Goal: Find contact information: Find contact information

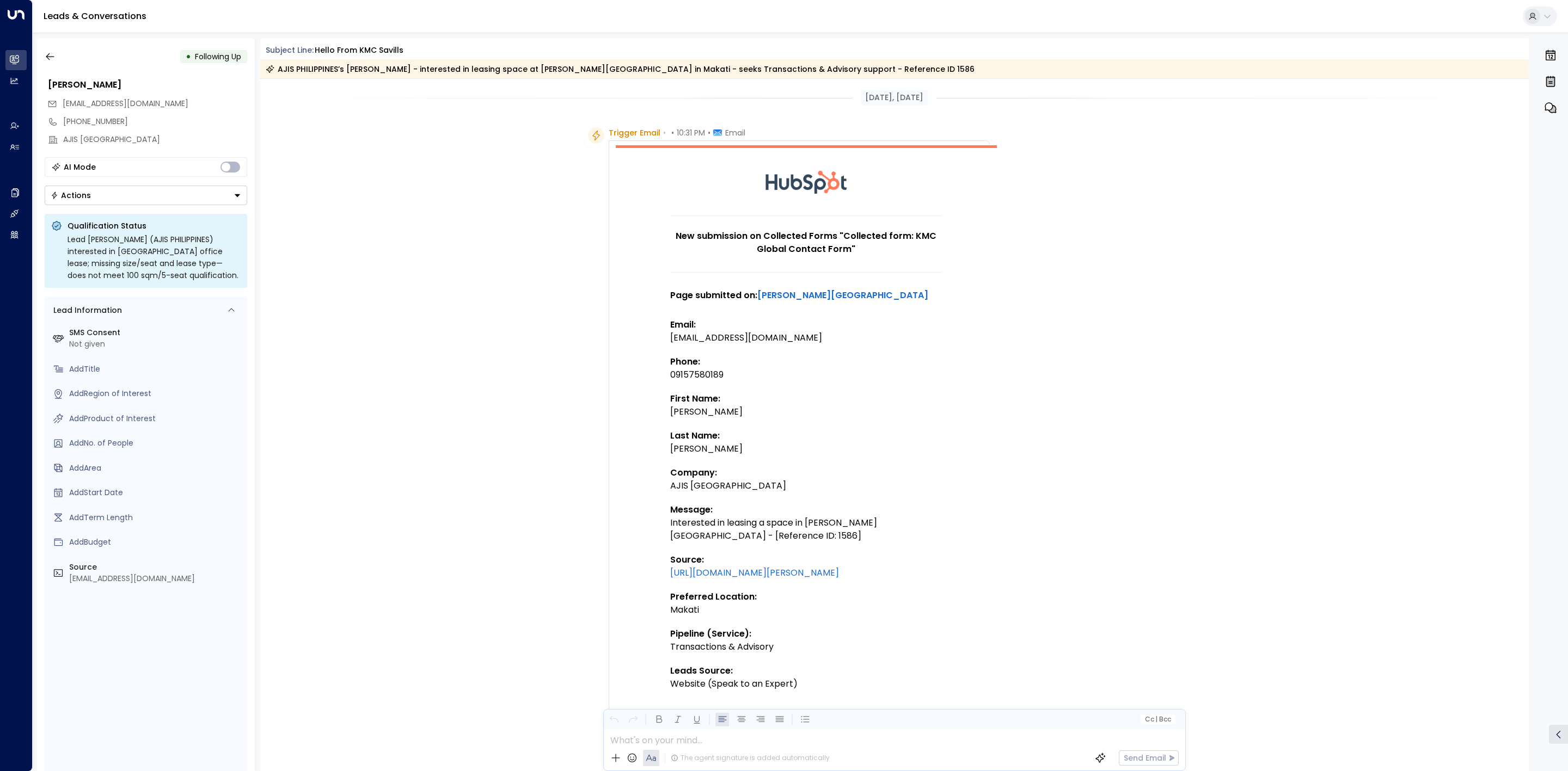
scroll to position [252, 0]
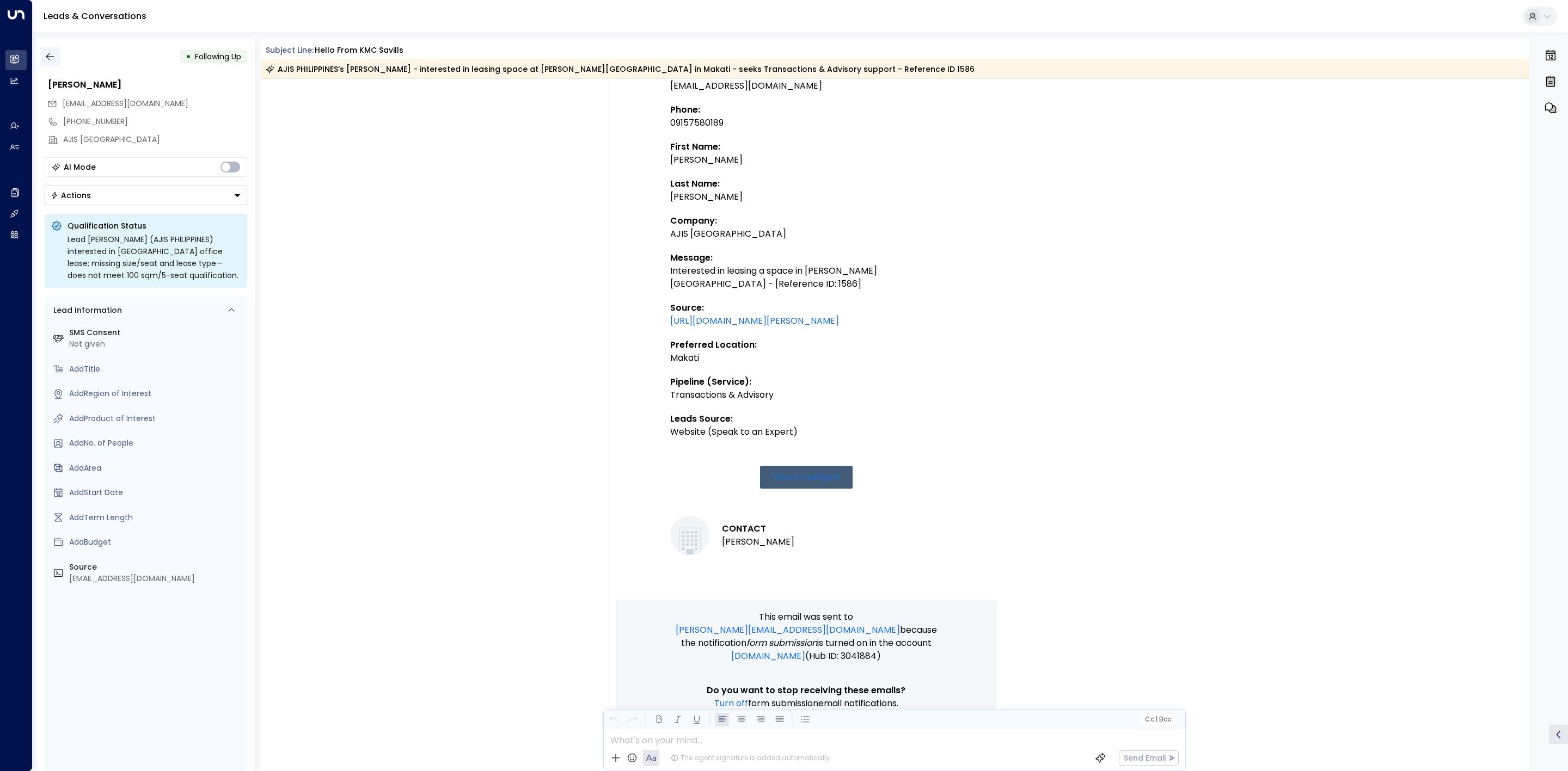
click at [56, 48] on div "• Following Up" at bounding box center [145, 56] width 202 height 19
click at [56, 48] on button "button" at bounding box center [50, 56] width 19 height 19
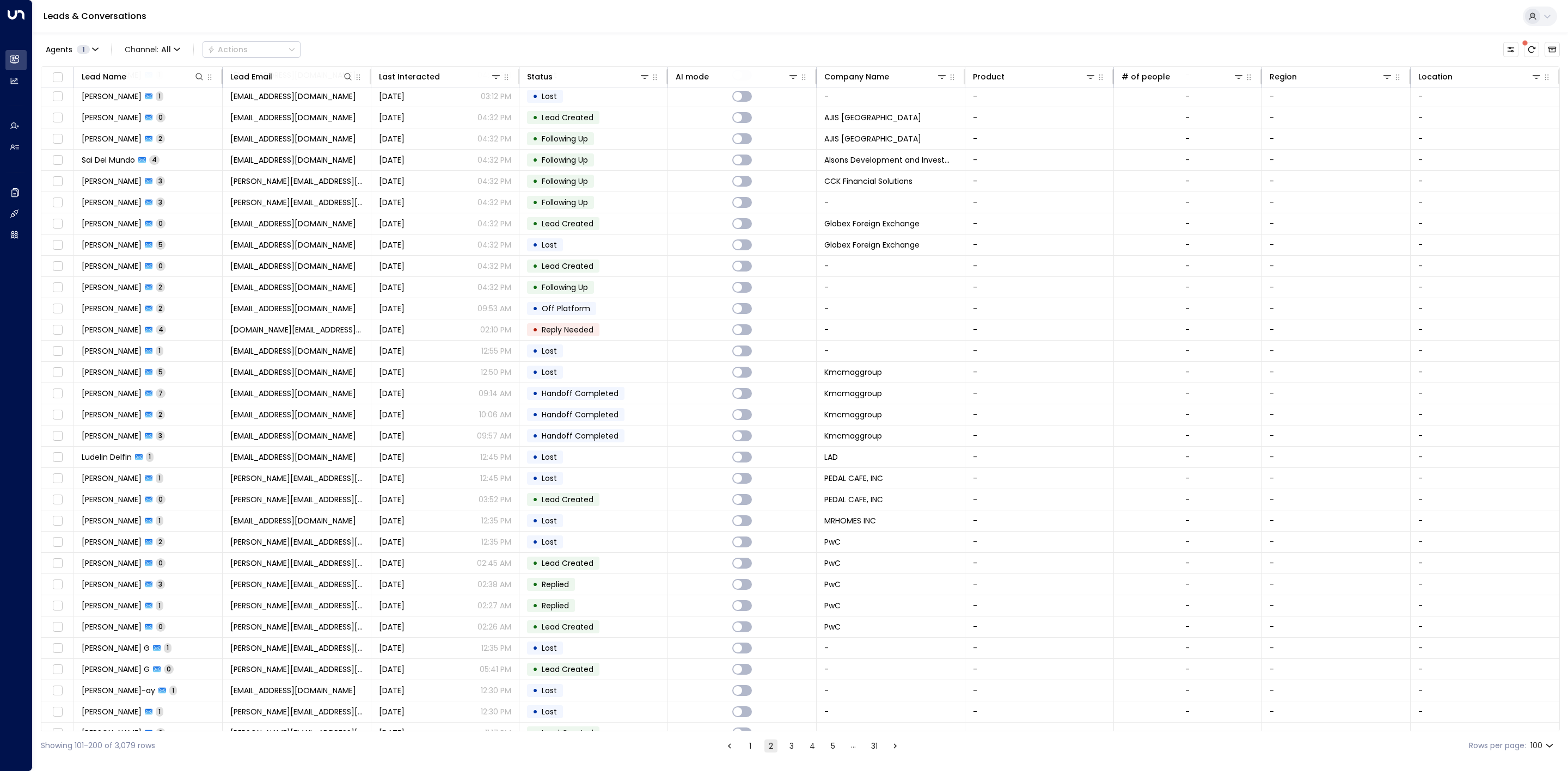
scroll to position [1101, 0]
click at [459, 239] on td "[DATE] 04:32 PM" at bounding box center [445, 228] width 149 height 20
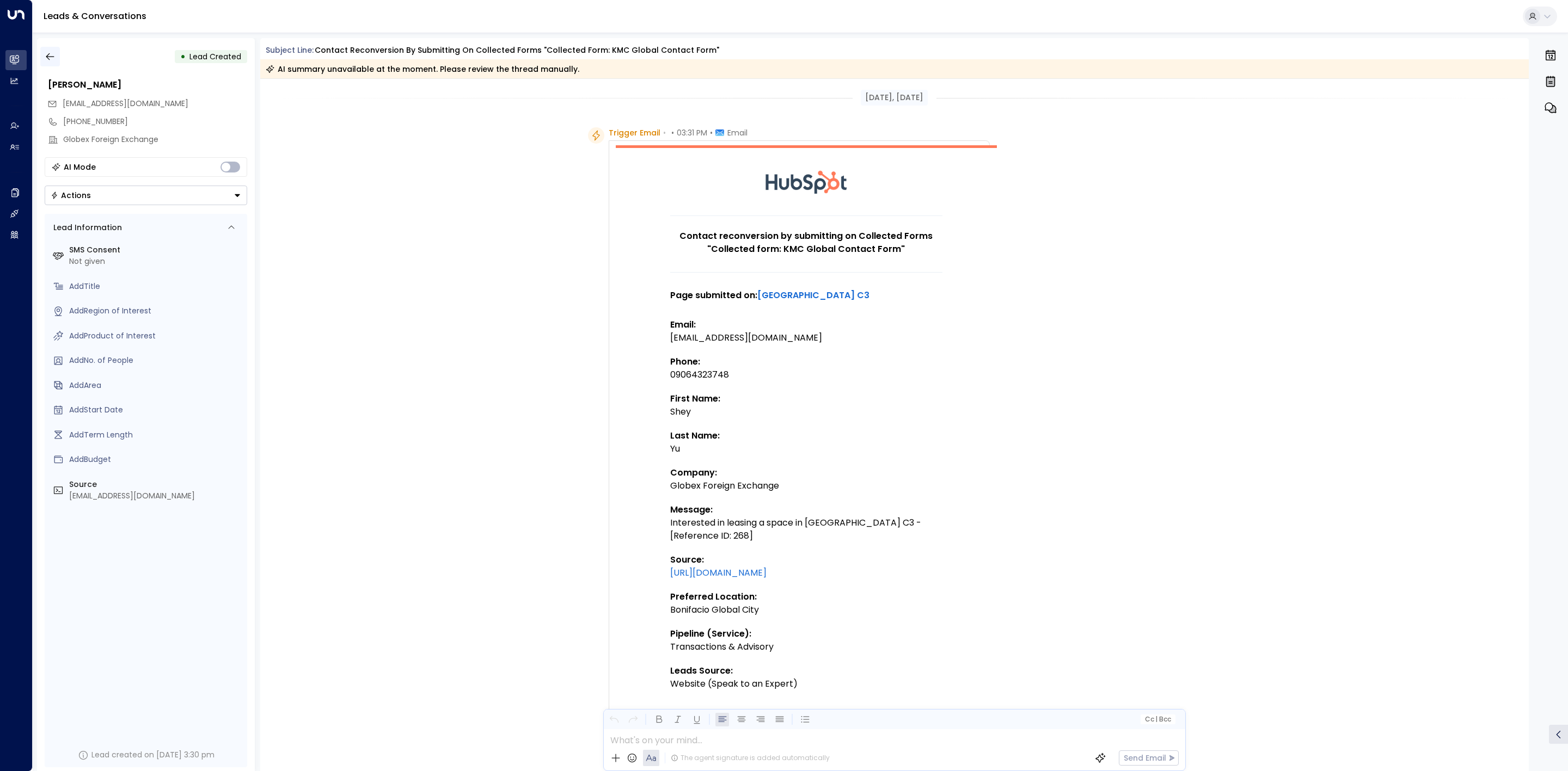
click at [48, 57] on icon "button" at bounding box center [50, 56] width 11 height 11
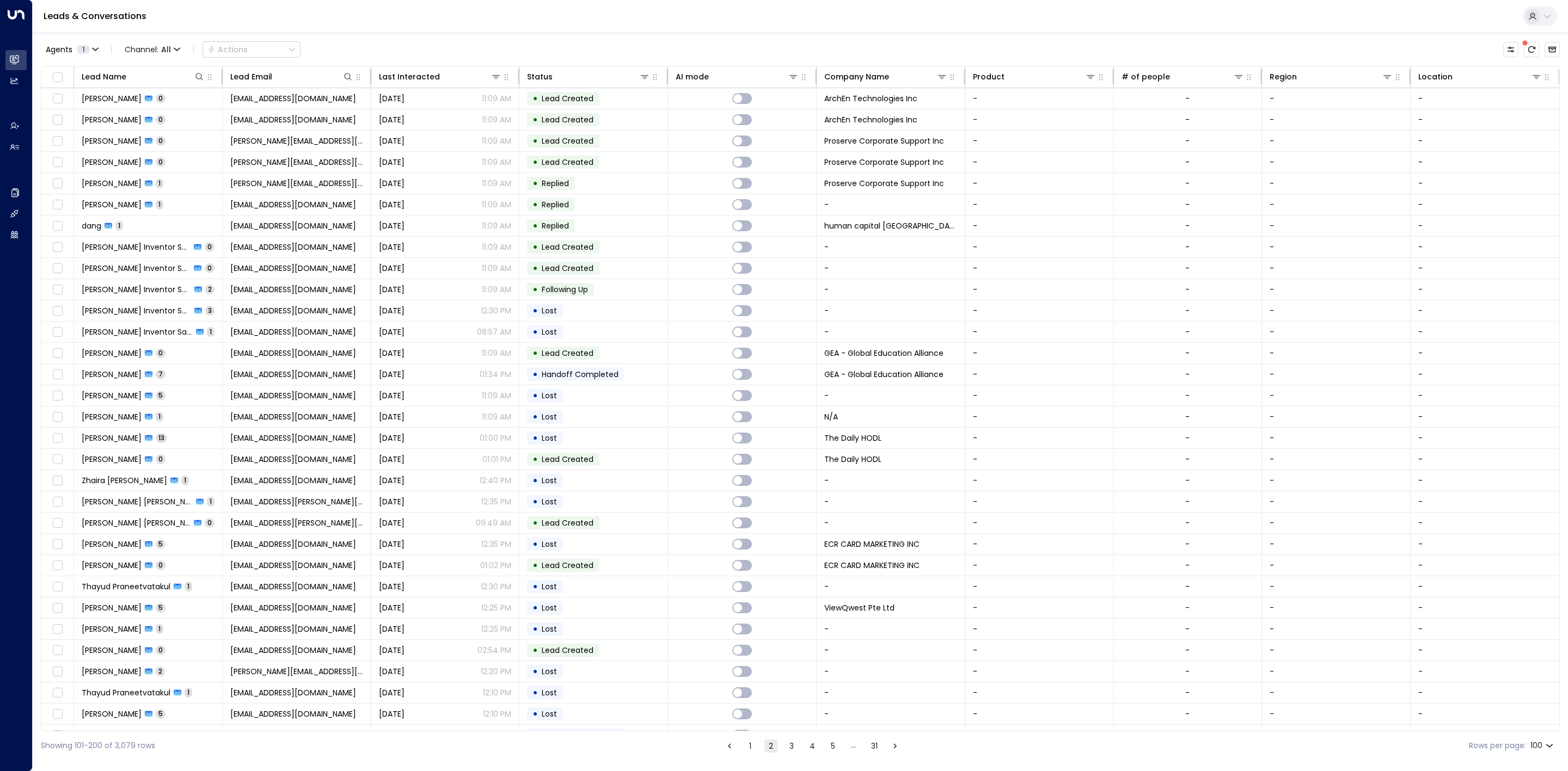
scroll to position [947, 0]
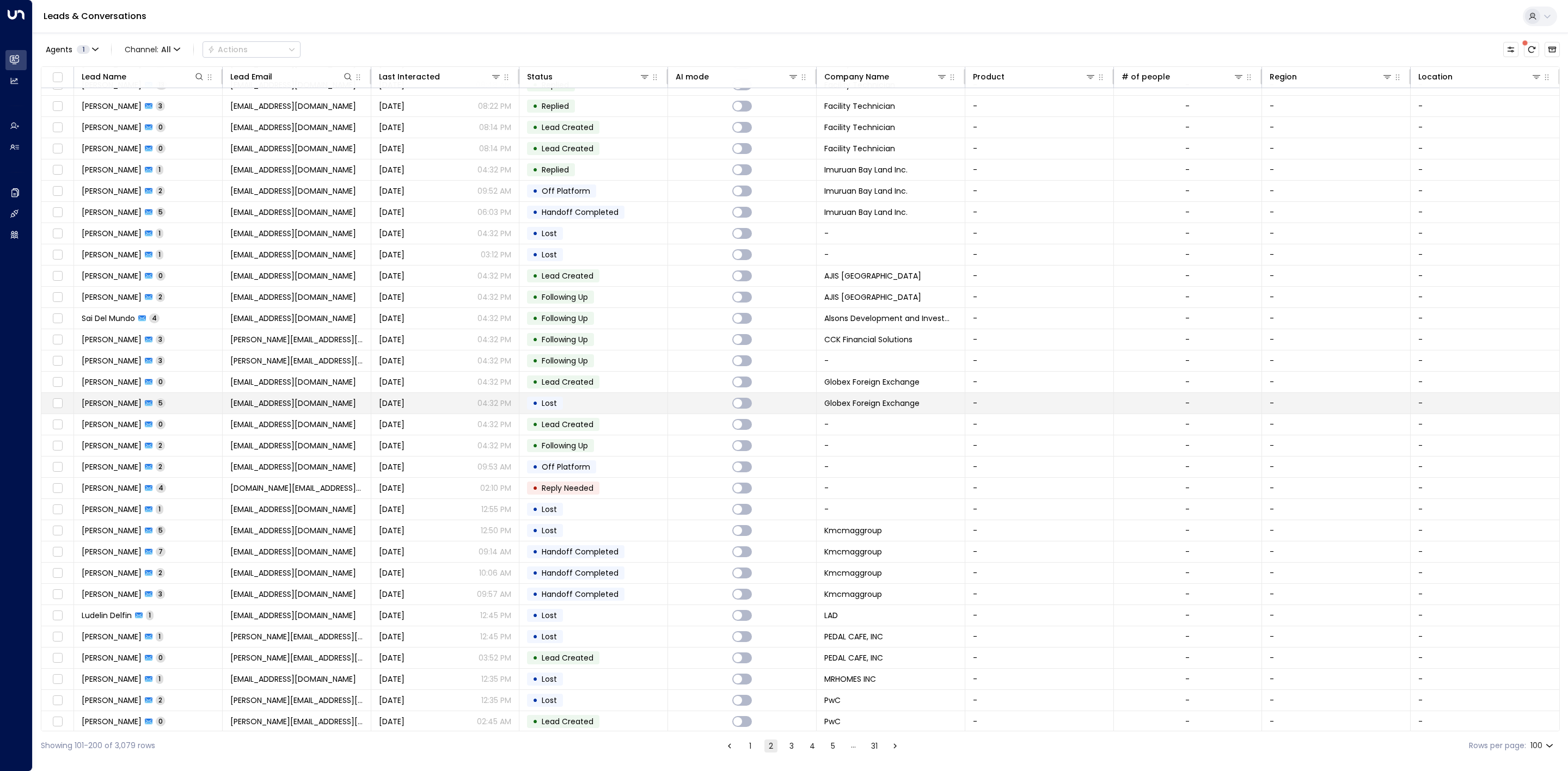
click at [513, 410] on td "[DATE] 04:32 PM" at bounding box center [445, 404] width 149 height 20
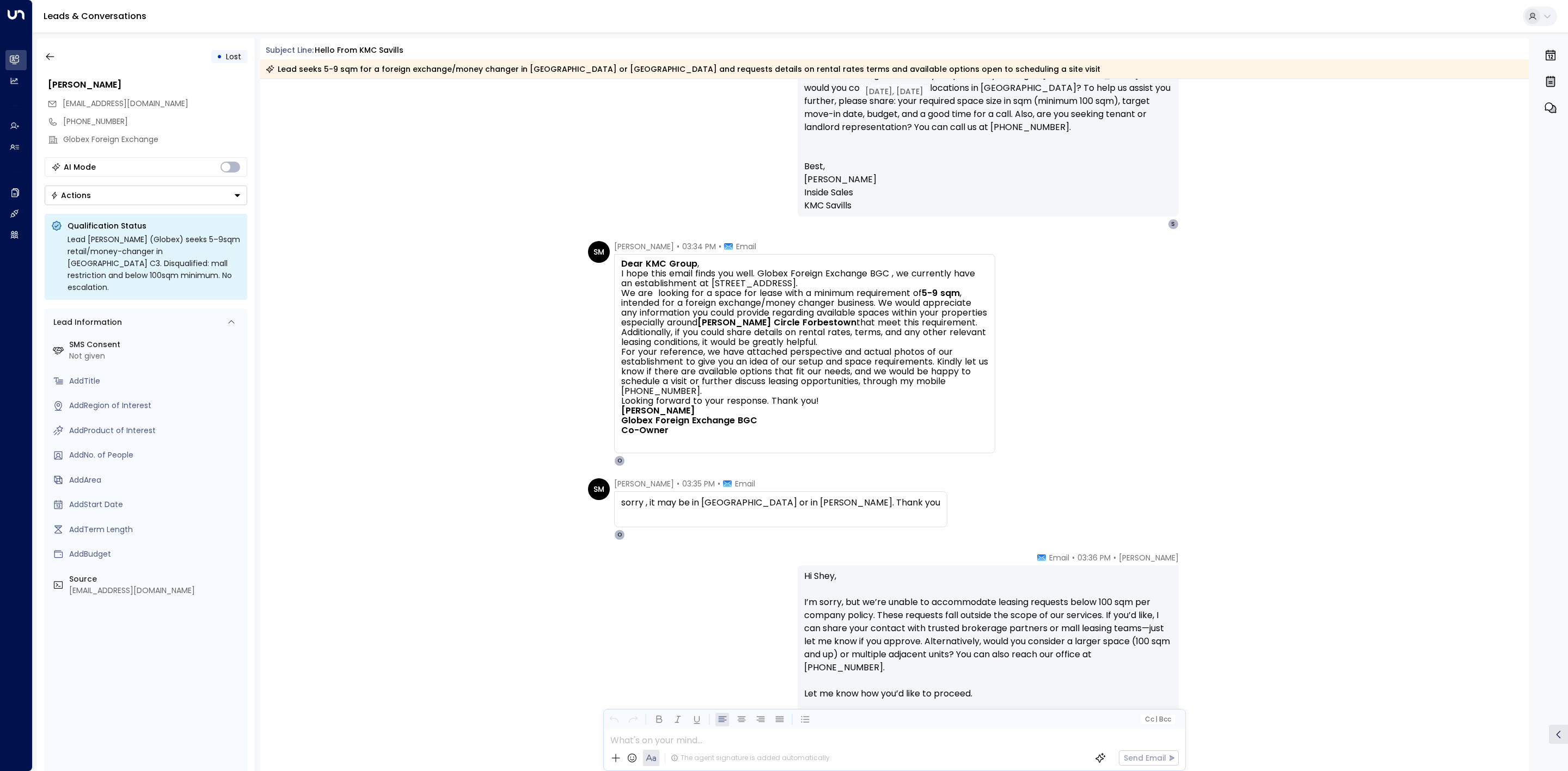
scroll to position [1045, 0]
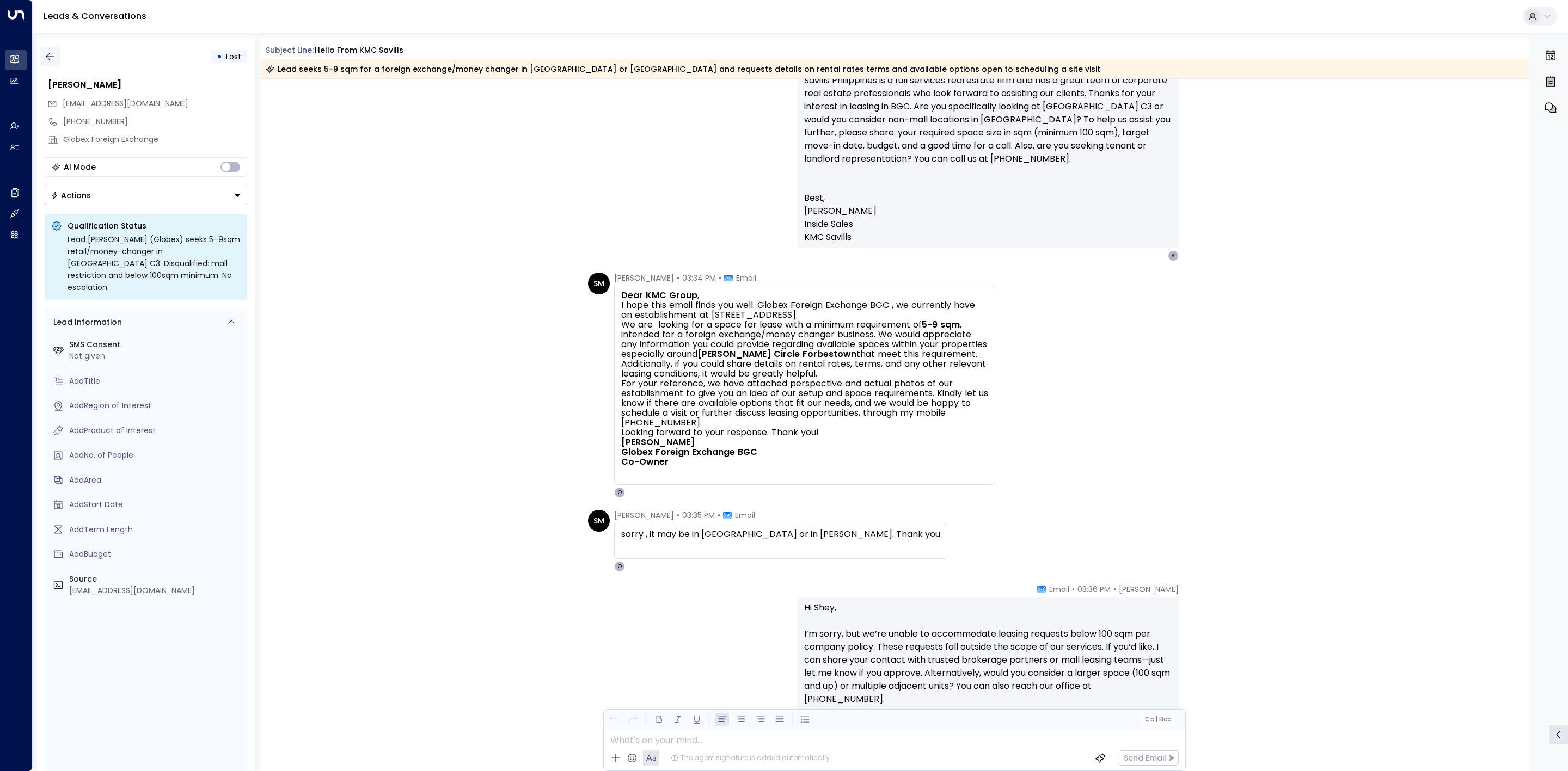
click at [57, 59] on button "button" at bounding box center [50, 56] width 19 height 19
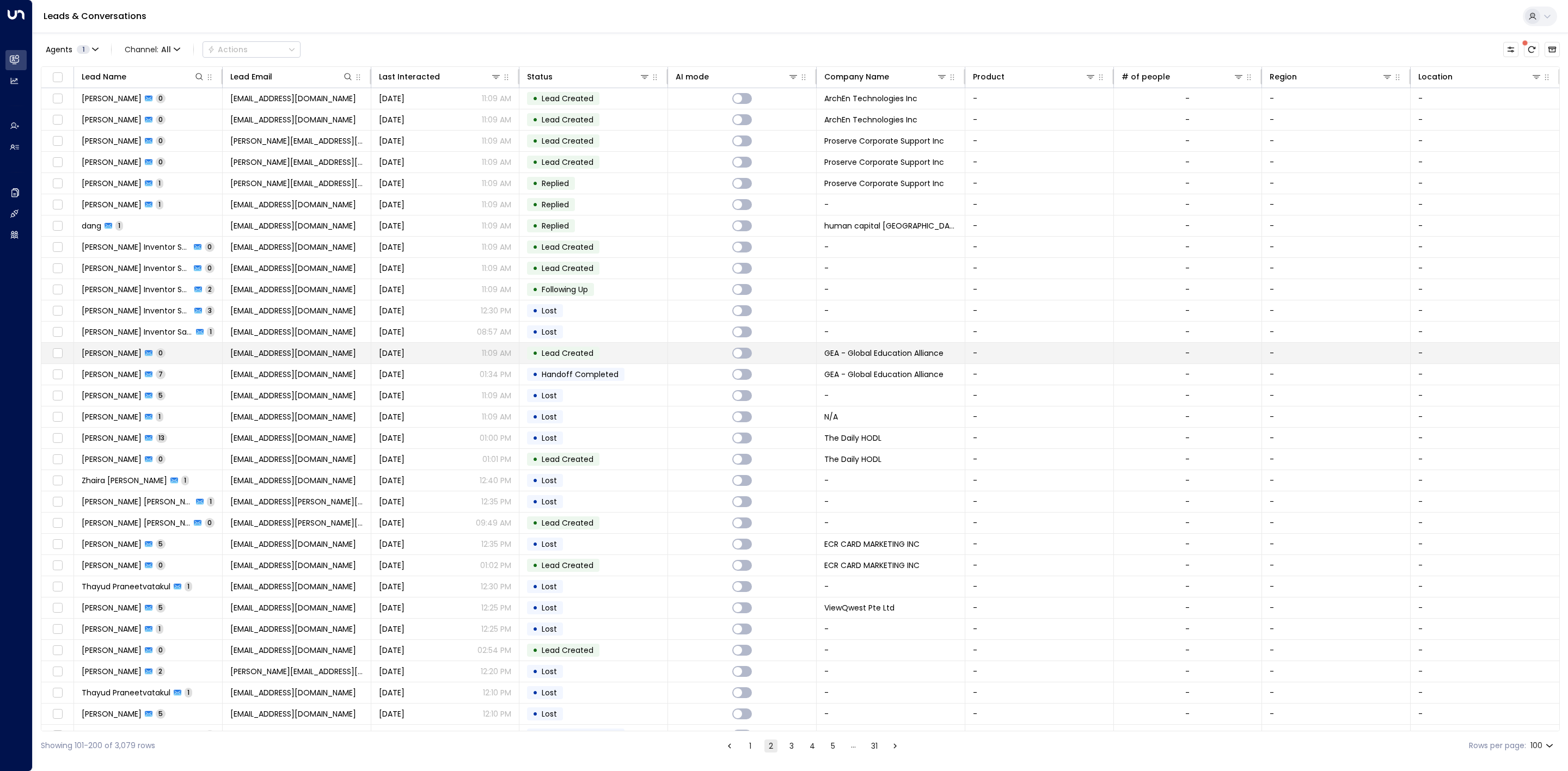
click at [509, 357] on p "11:09 AM" at bounding box center [497, 354] width 30 height 11
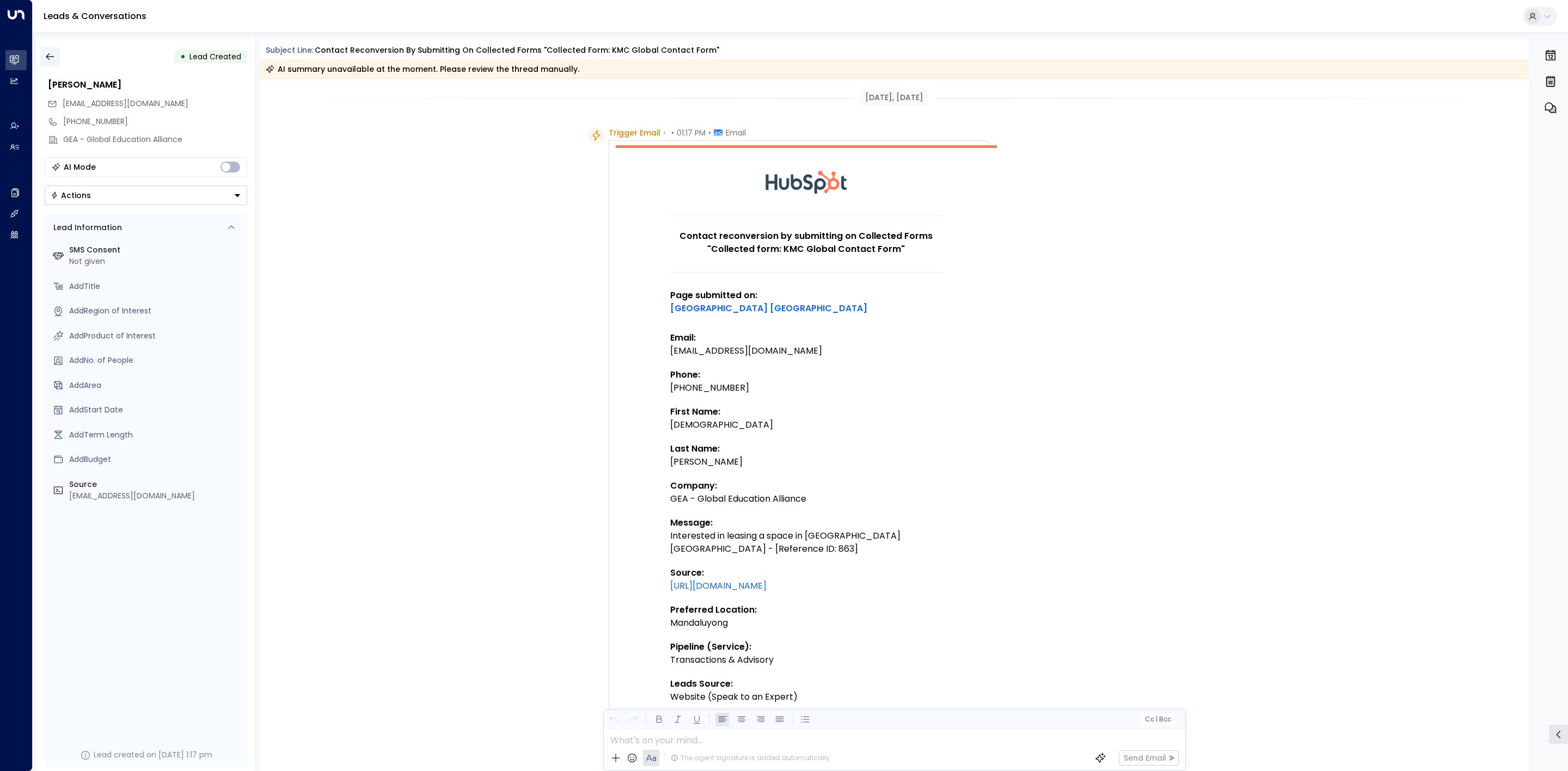
click at [42, 59] on button "button" at bounding box center [50, 56] width 19 height 19
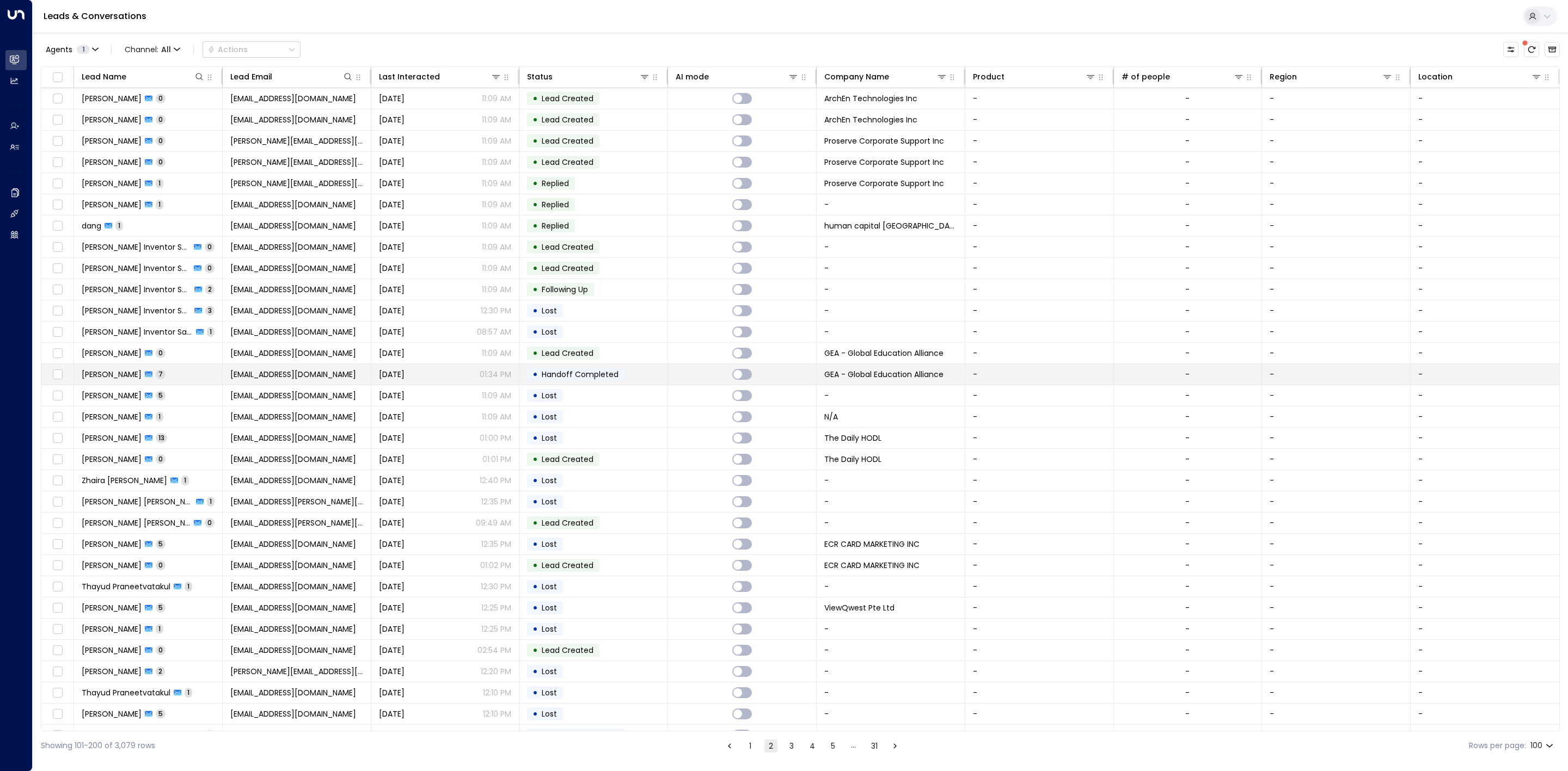
click at [501, 375] on p "01:34 PM" at bounding box center [495, 375] width 31 height 11
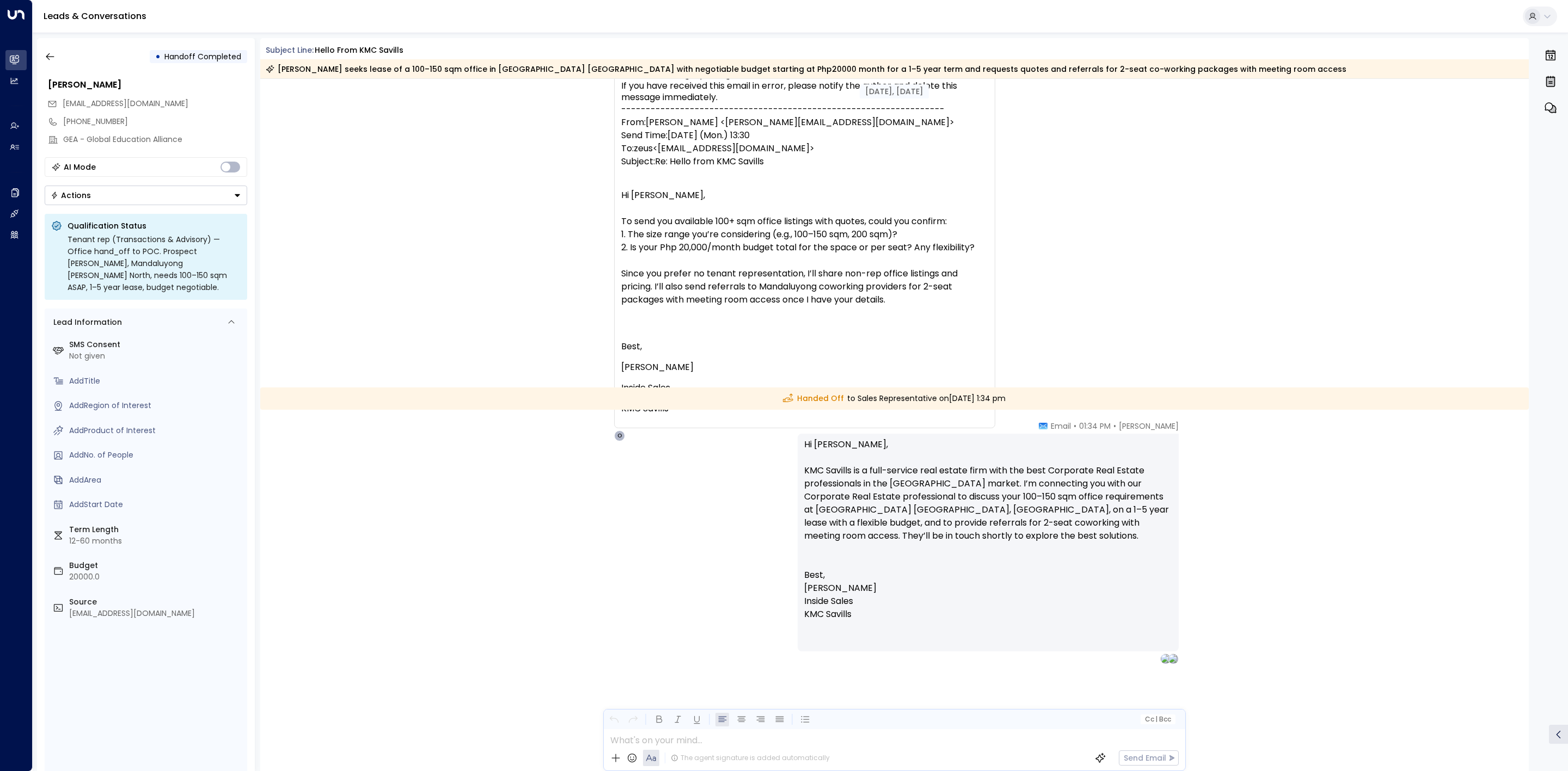
scroll to position [4549, 0]
click at [53, 57] on icon "button" at bounding box center [50, 56] width 11 height 11
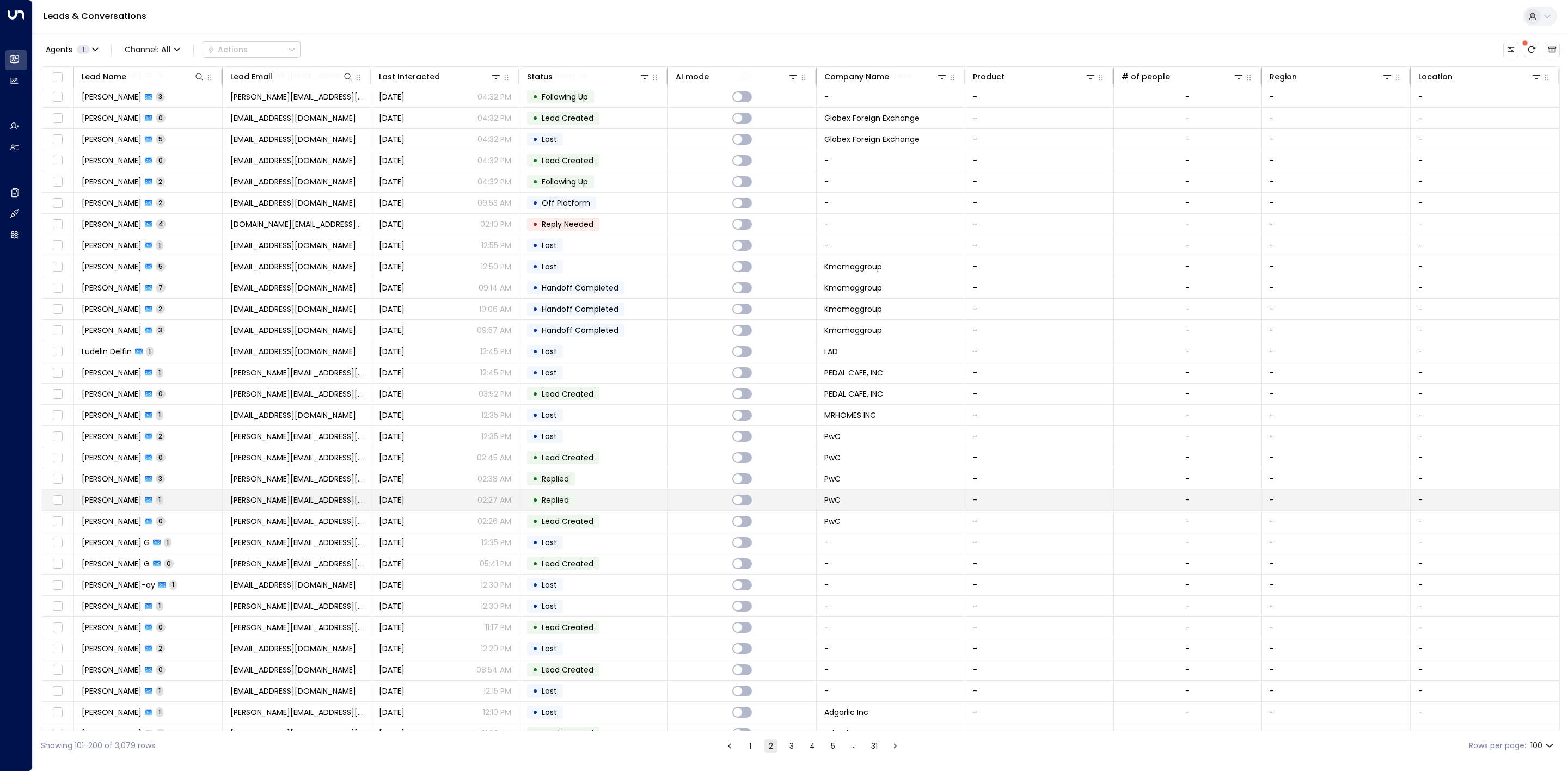
scroll to position [898, 0]
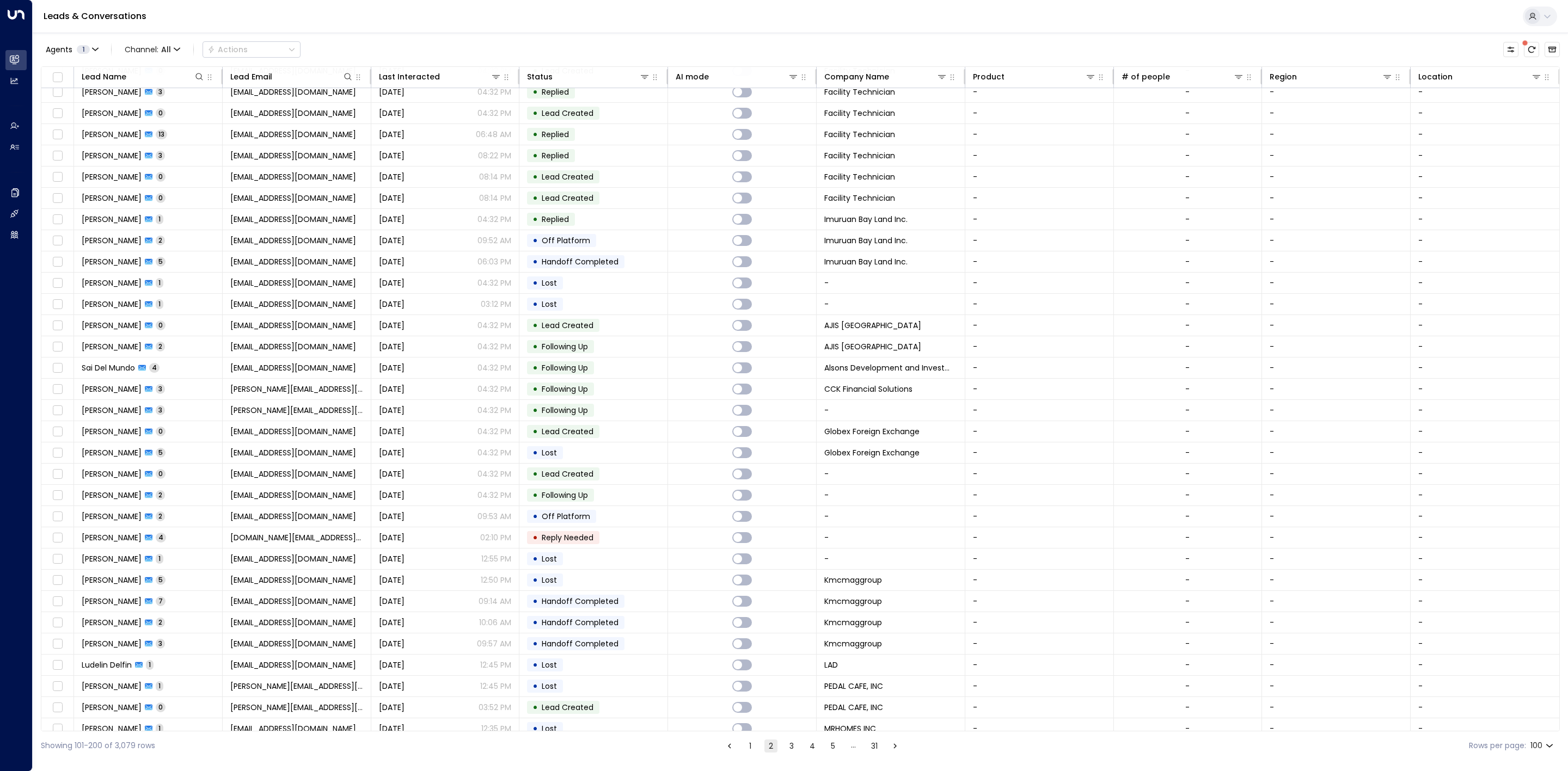
click at [754, 741] on button "1" at bounding box center [750, 746] width 13 height 13
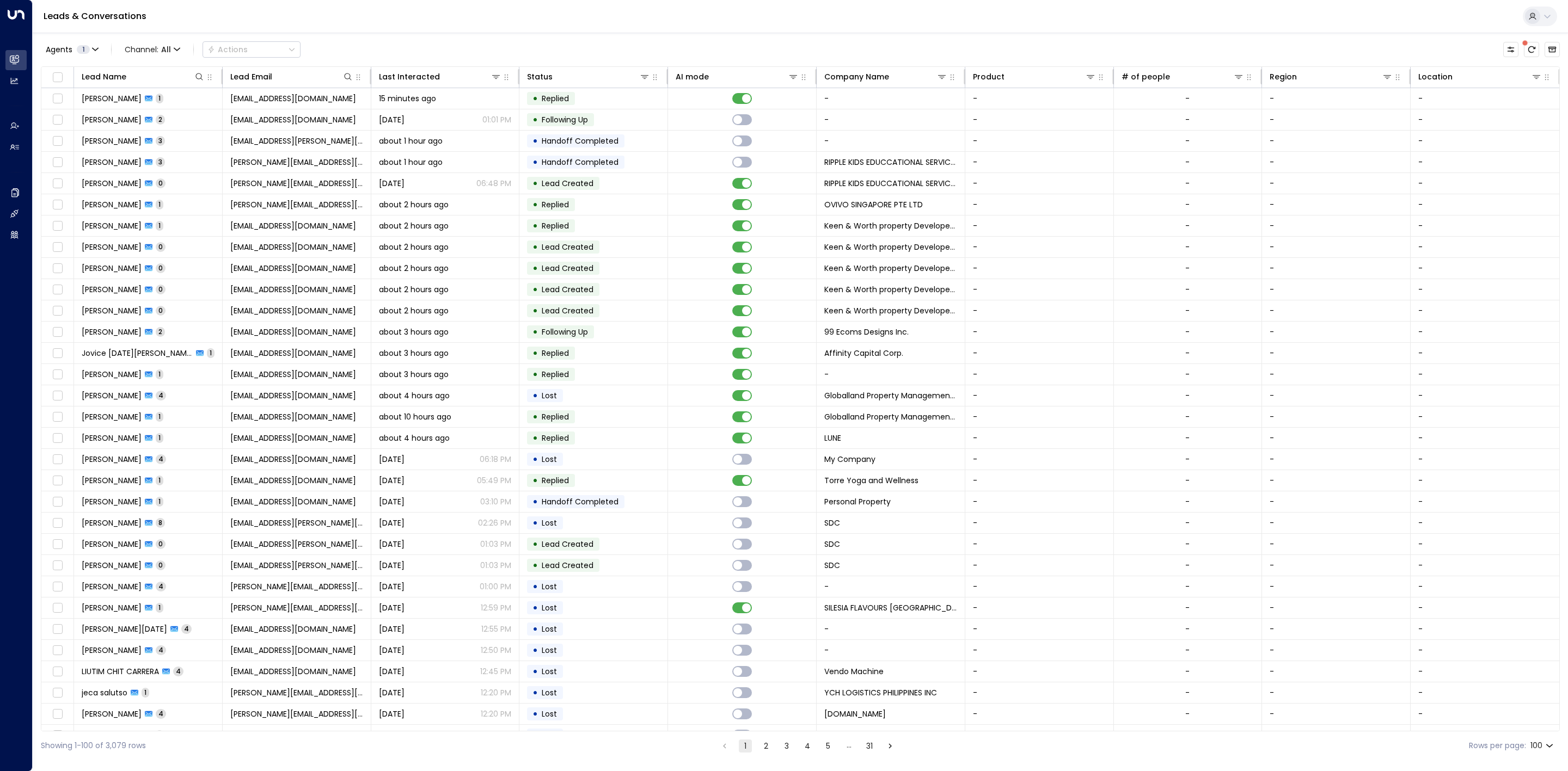
scroll to position [776, 0]
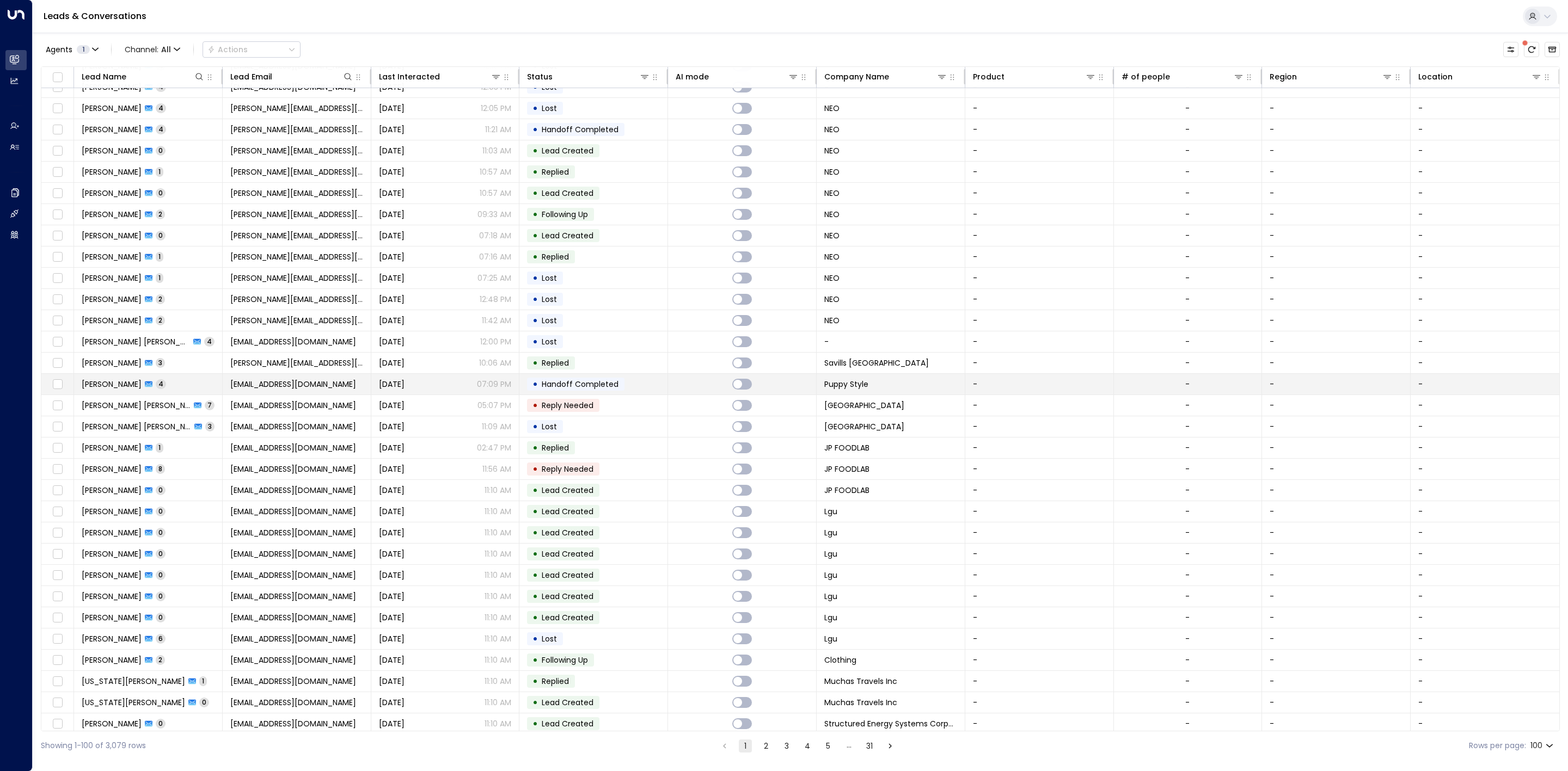
click at [613, 390] on span "Handoff Completed" at bounding box center [580, 384] width 77 height 11
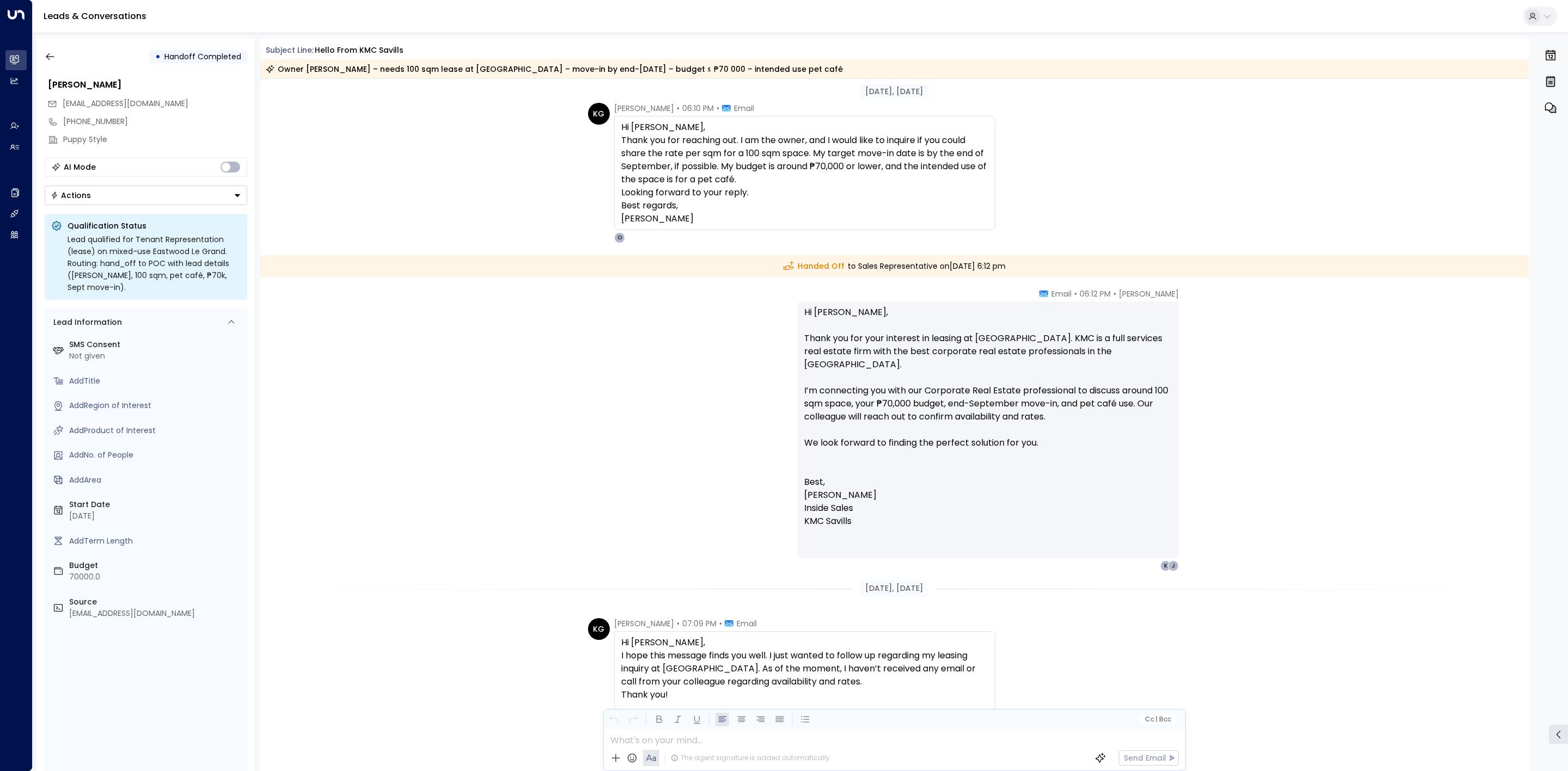
scroll to position [1300, 0]
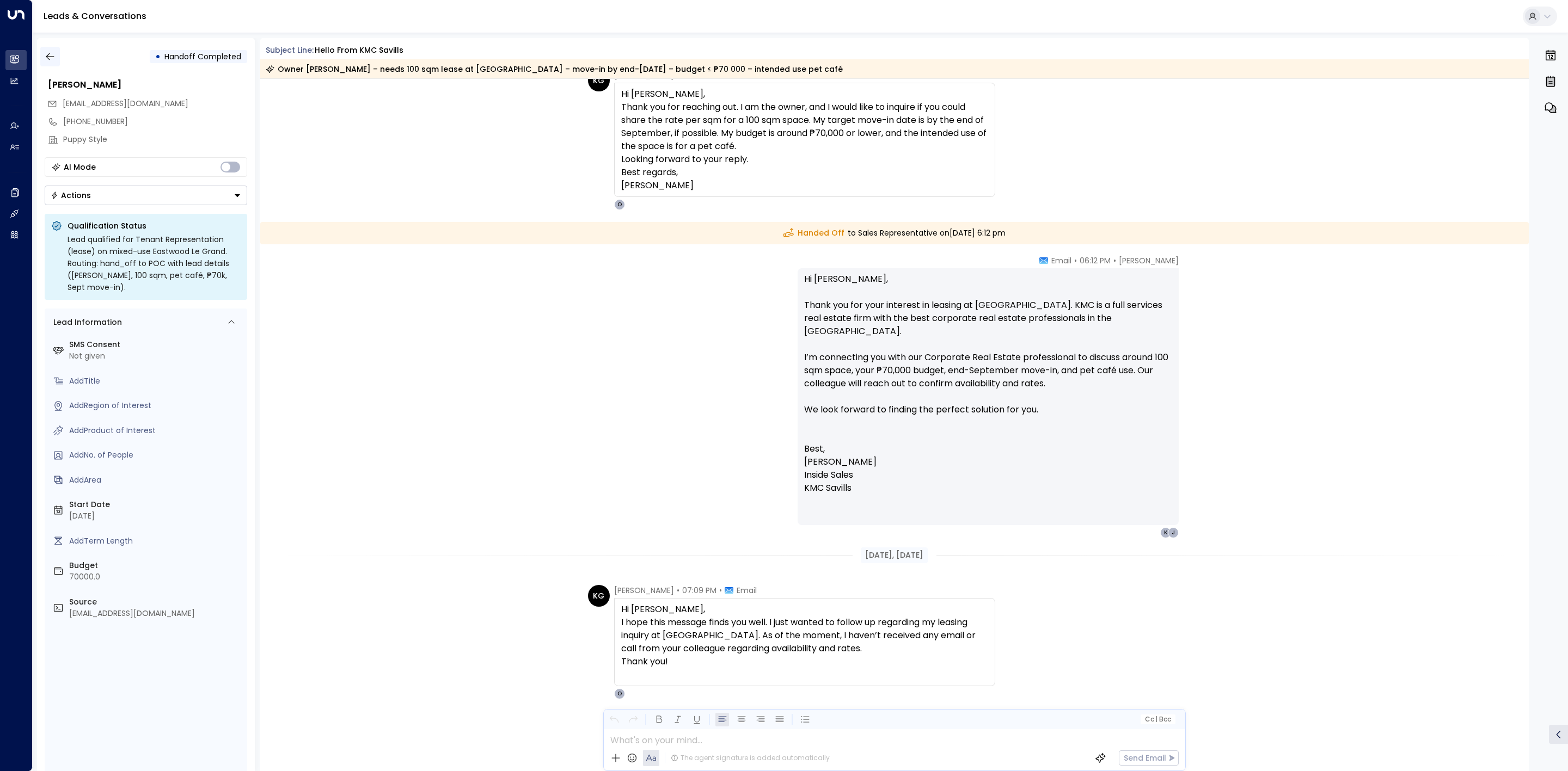
click at [57, 62] on button "button" at bounding box center [50, 56] width 19 height 19
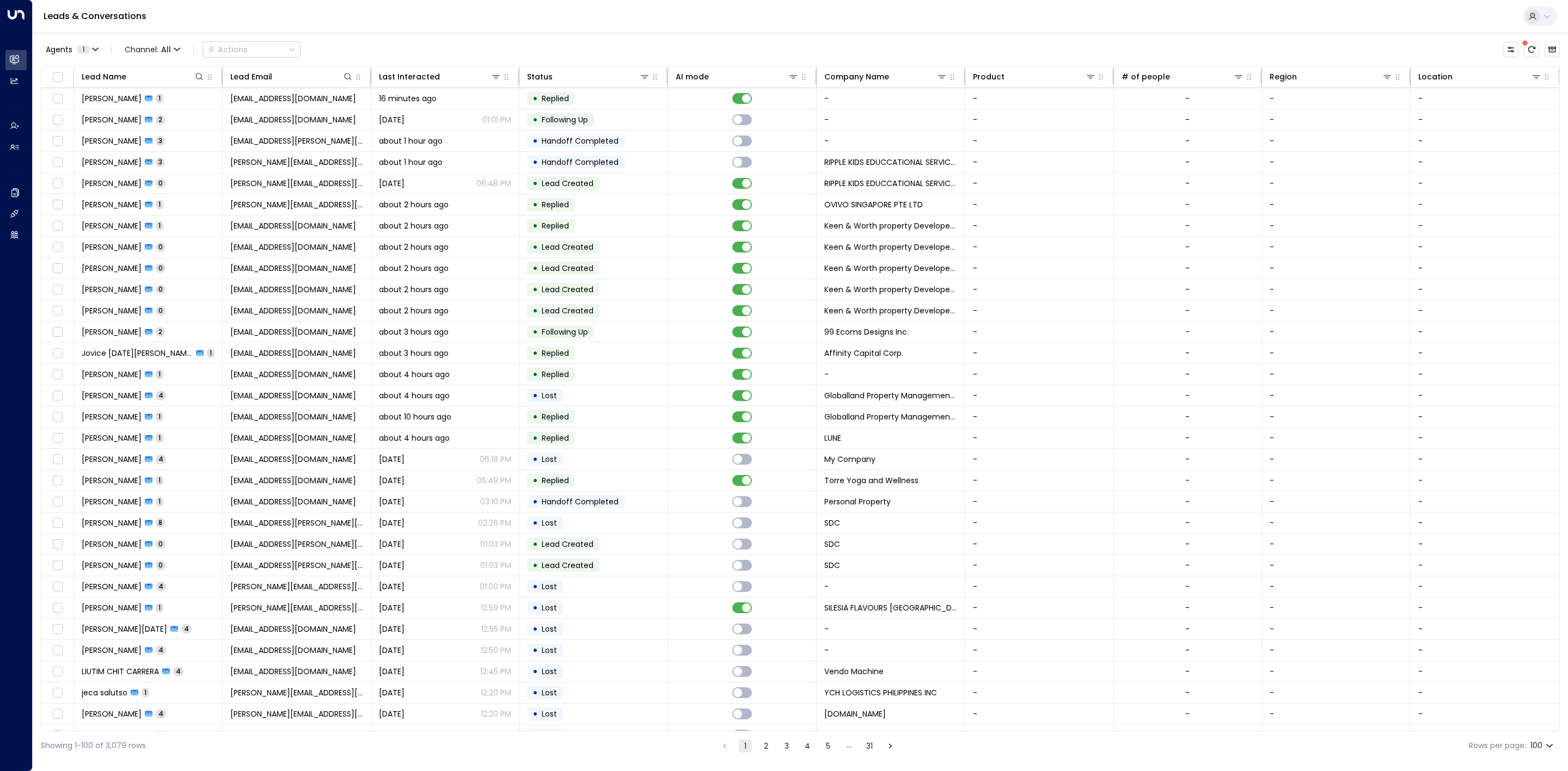
scroll to position [1248, 0]
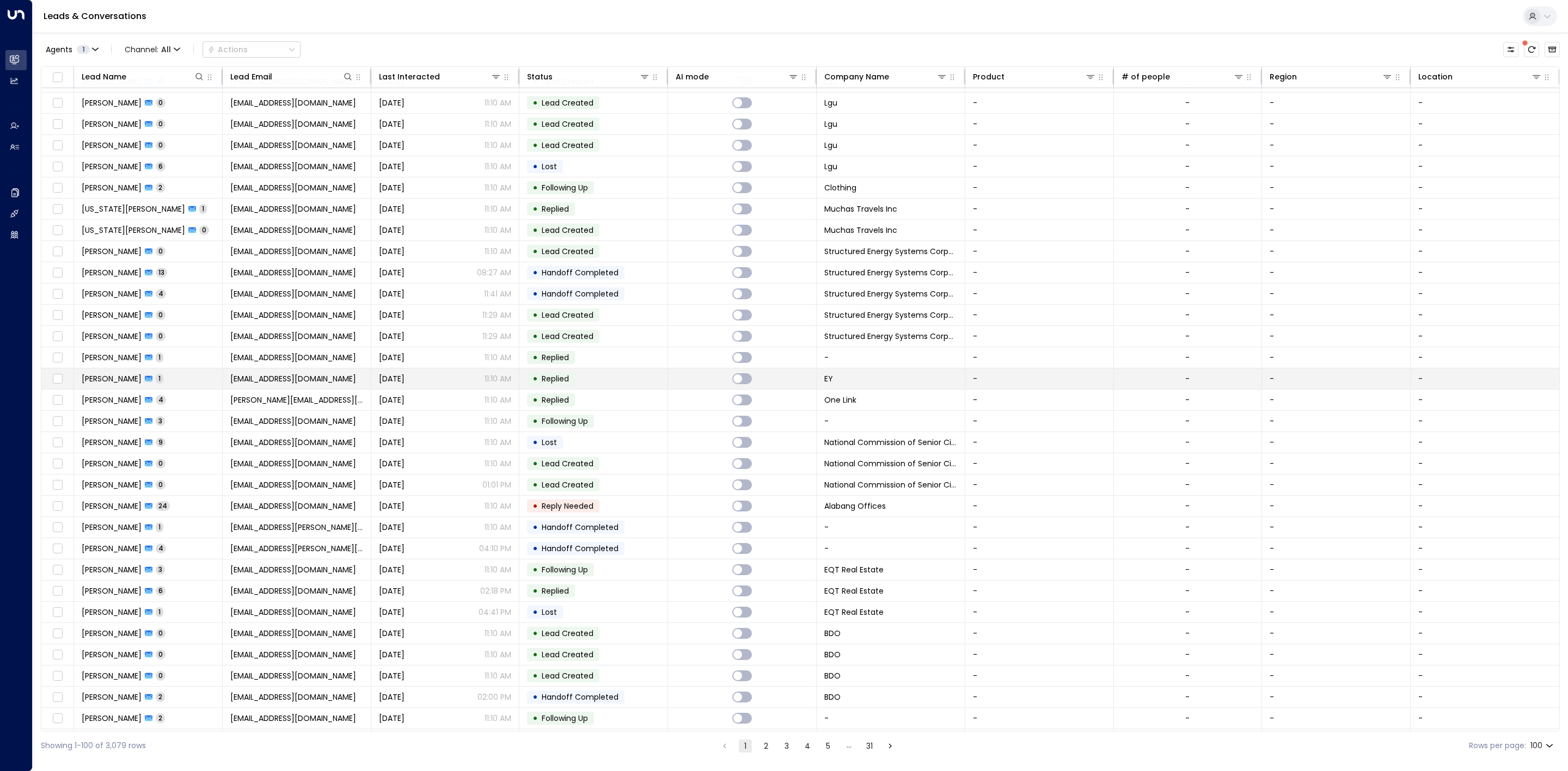
click at [575, 389] on td "• Replied" at bounding box center [593, 379] width 149 height 20
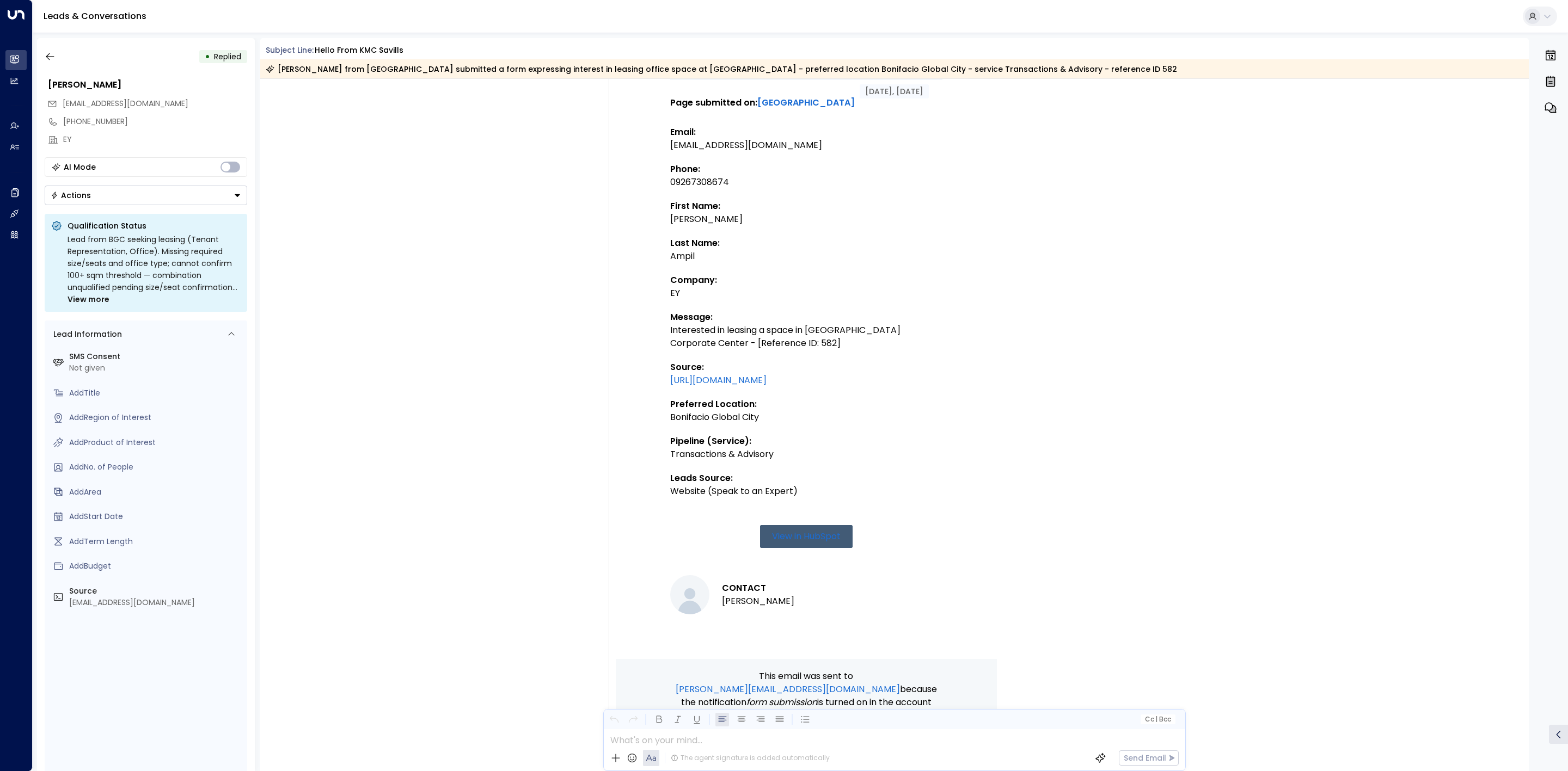
scroll to position [95, 0]
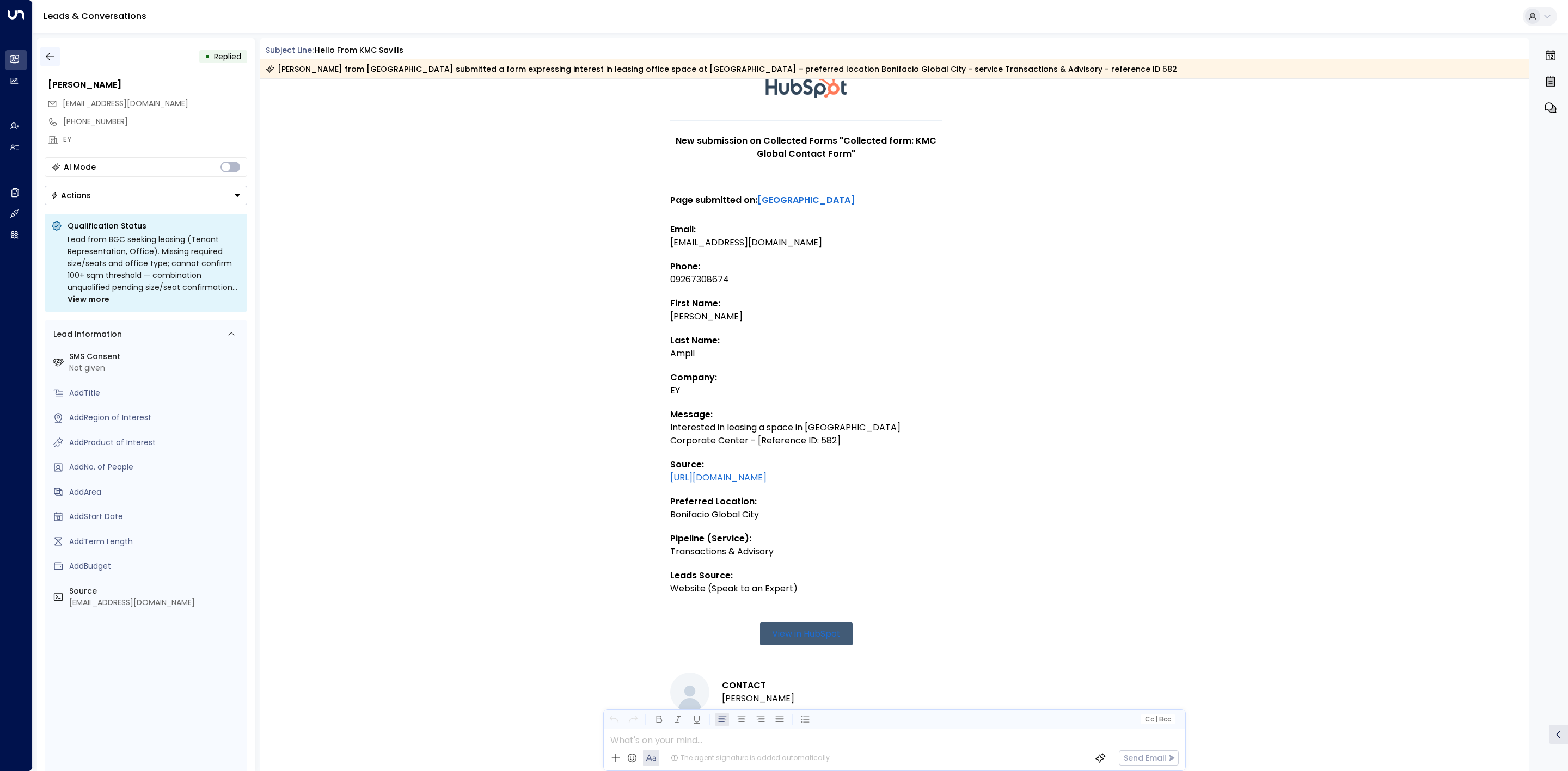
click at [48, 56] on icon "button" at bounding box center [50, 57] width 8 height 7
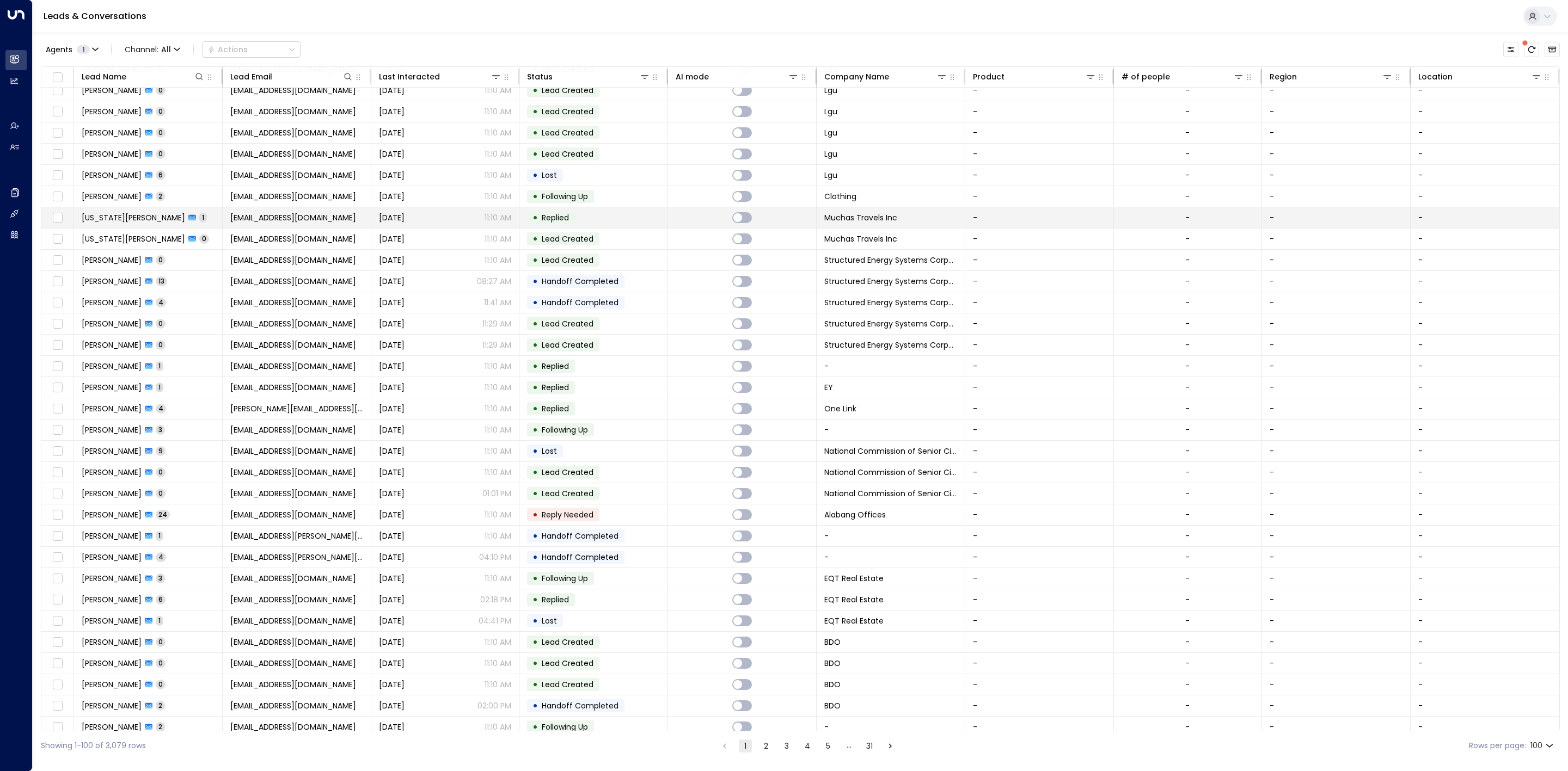
scroll to position [1076, 0]
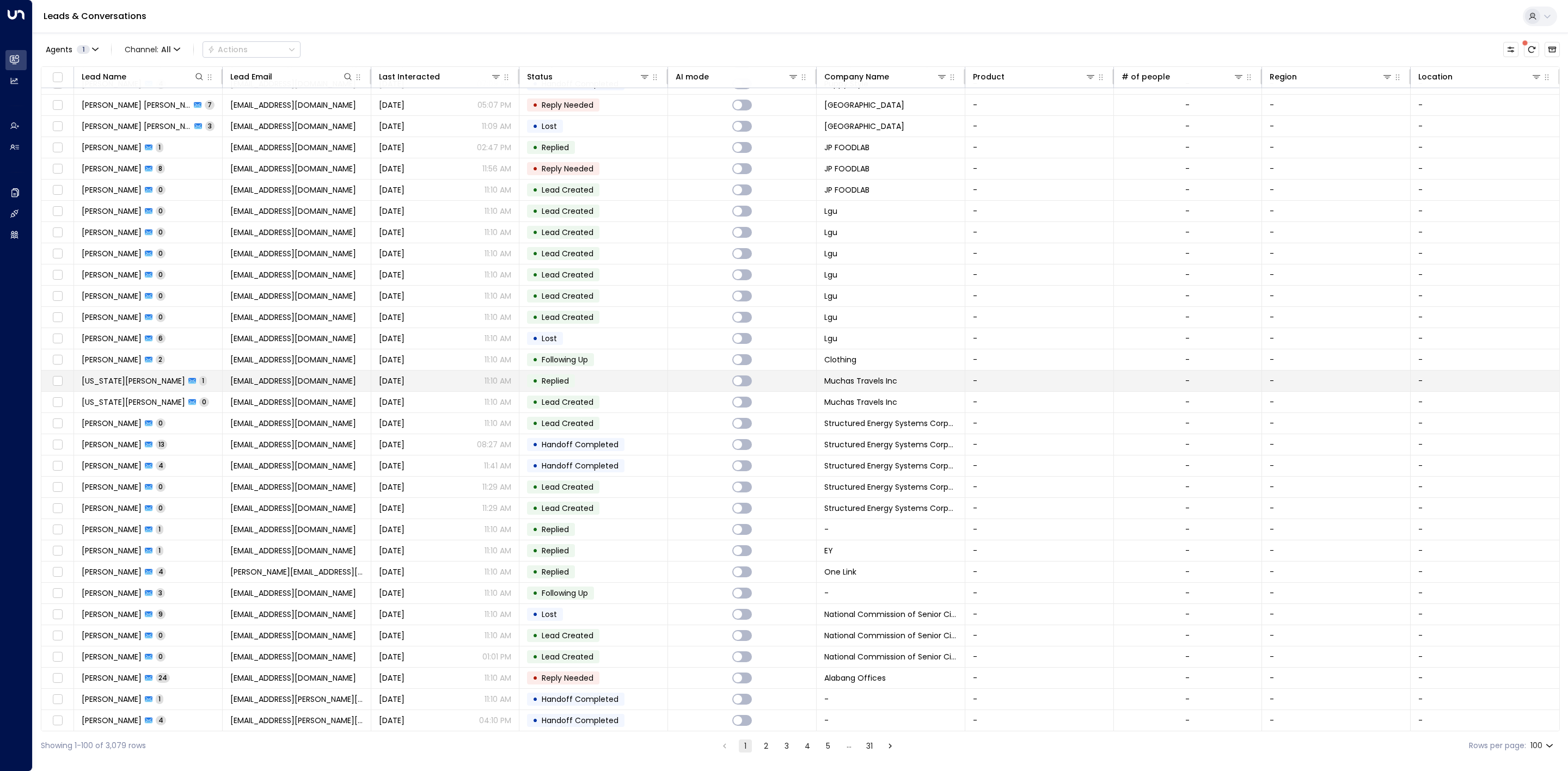
click at [580, 392] on td "• Replied" at bounding box center [593, 380] width 149 height 20
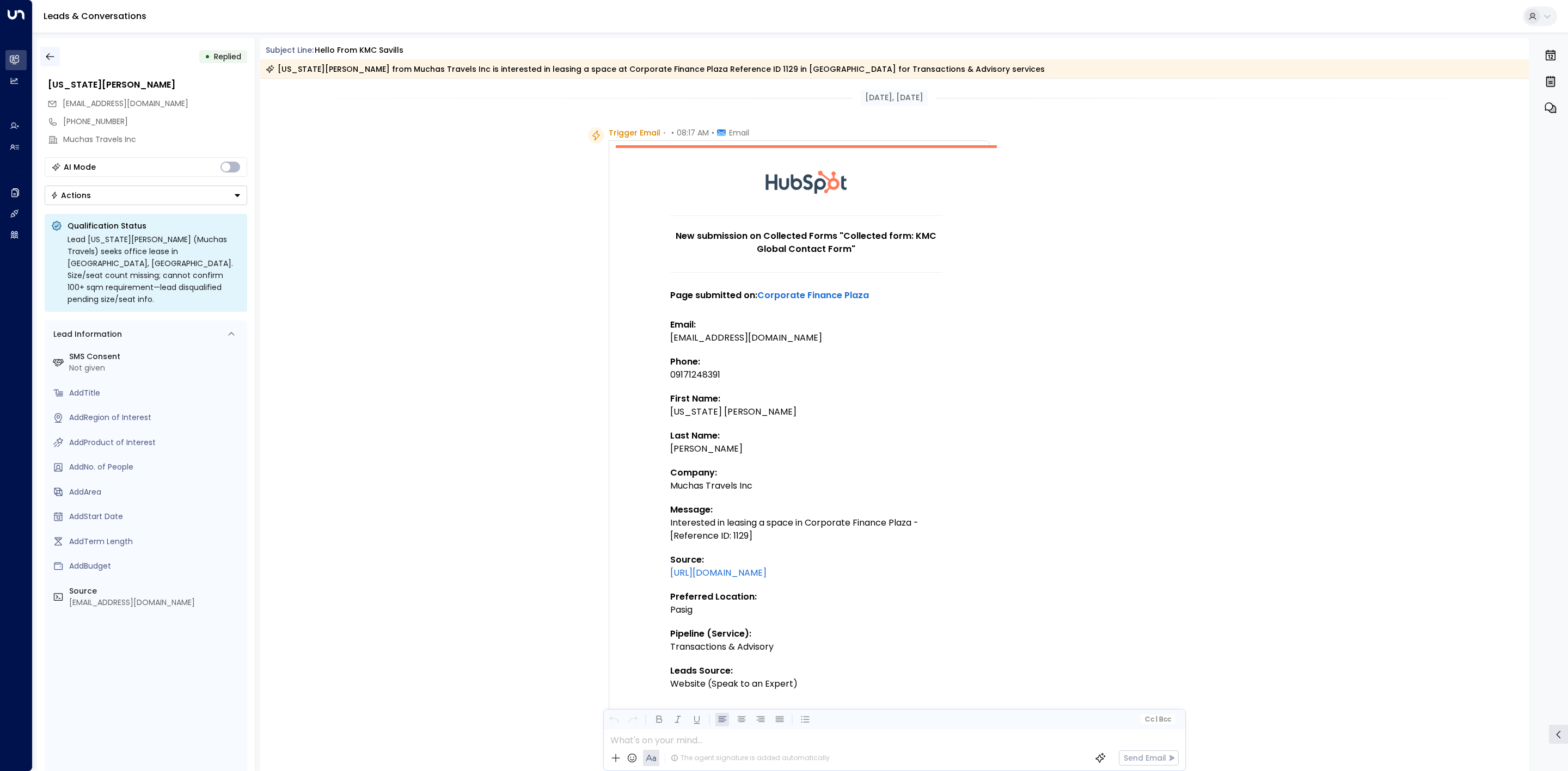
click at [50, 59] on icon "button" at bounding box center [50, 56] width 11 height 11
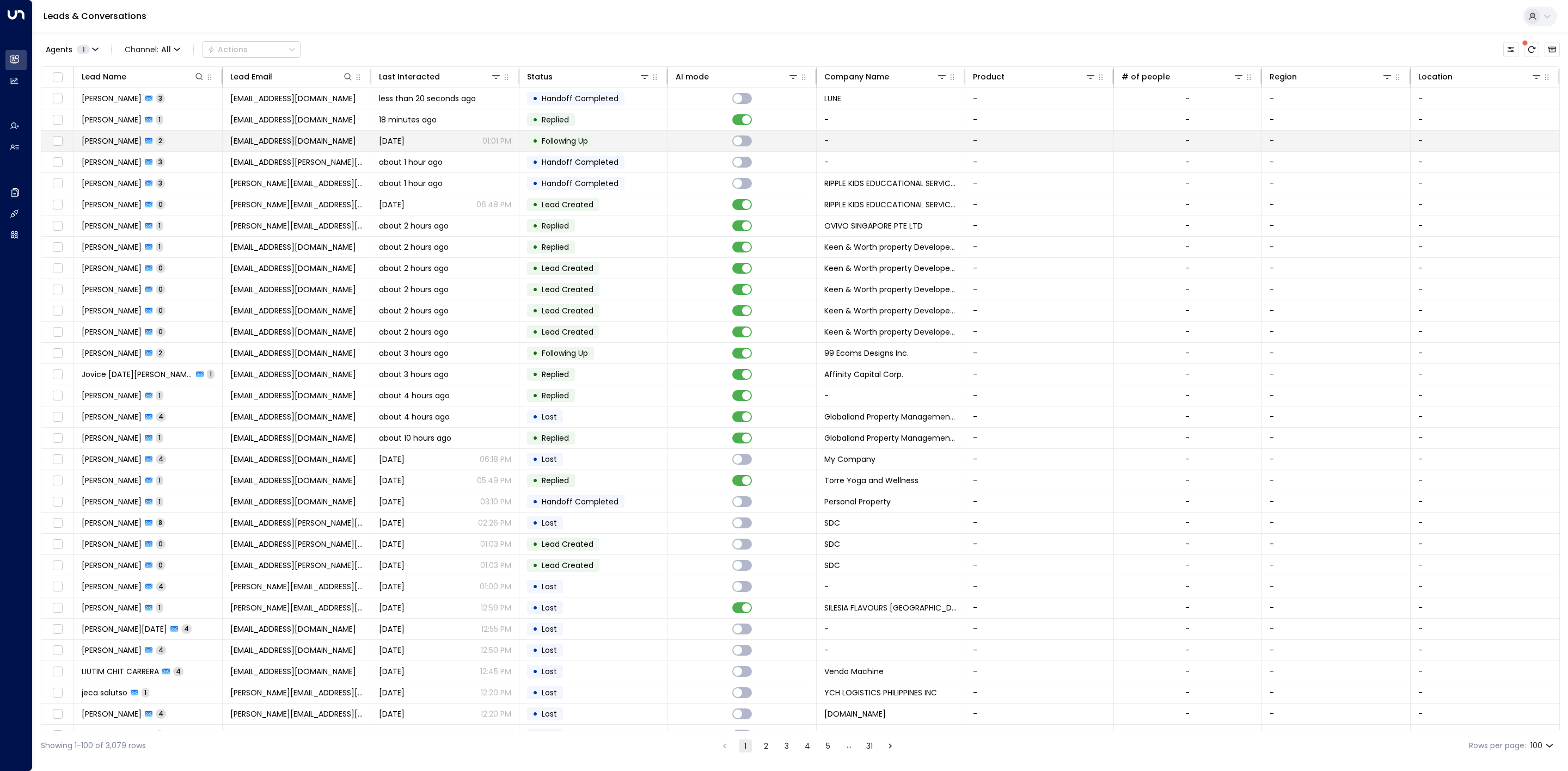
scroll to position [1076, 0]
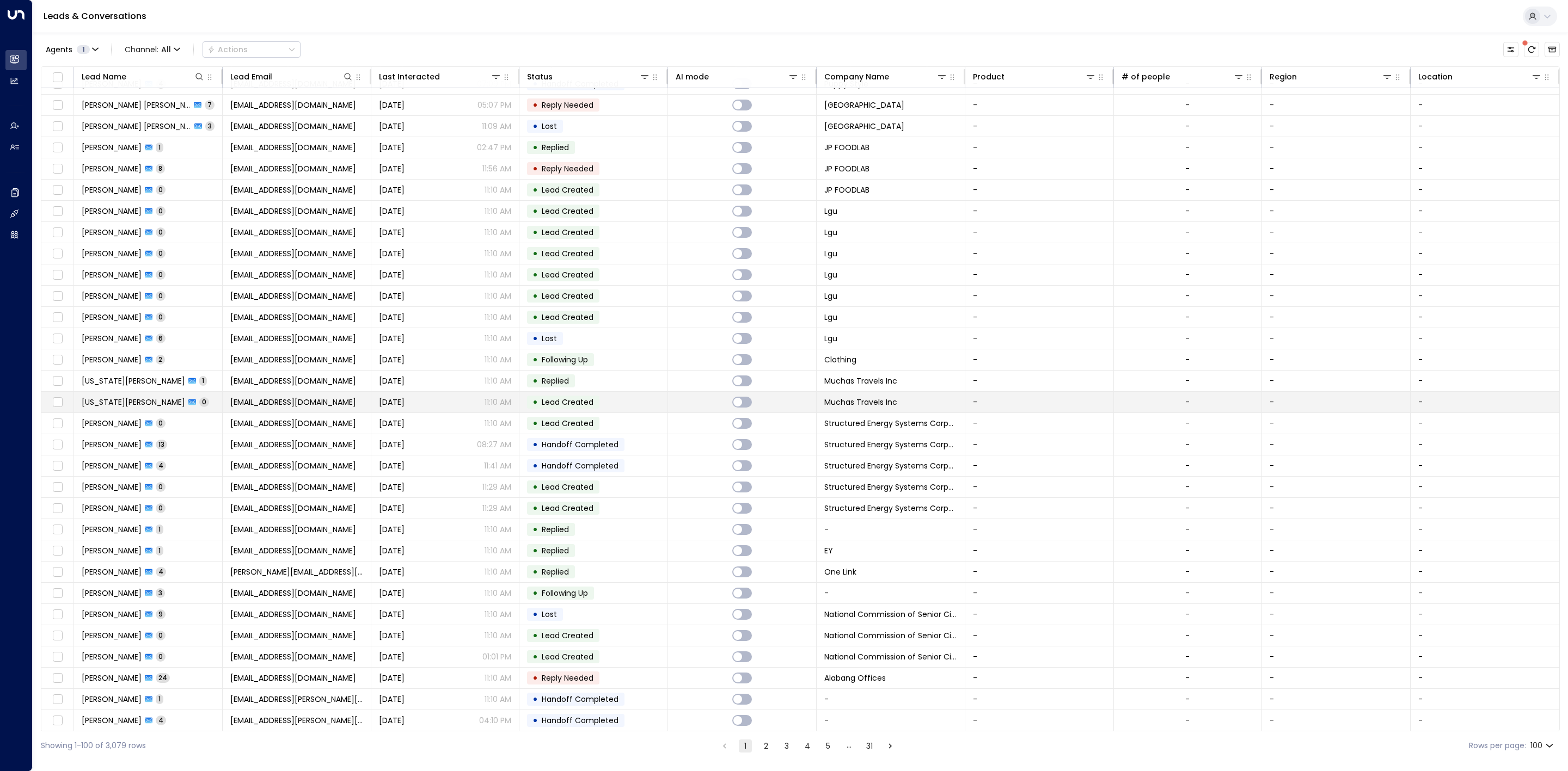
click at [580, 407] on span "Lead Created" at bounding box center [568, 403] width 52 height 11
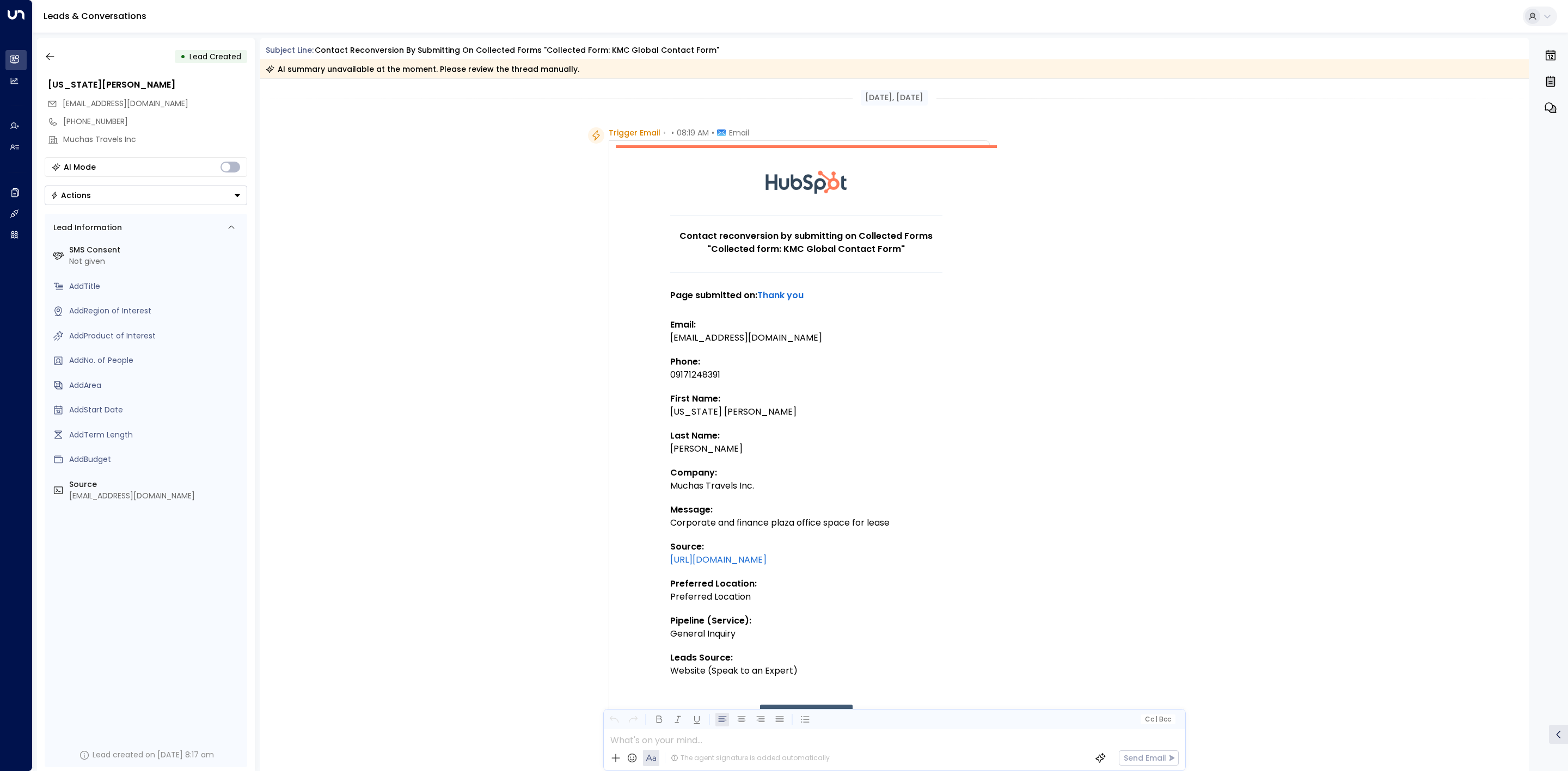
click at [778, 317] on td at bounding box center [806, 310] width 272 height 17
click at [892, 356] on p "Phone:" at bounding box center [806, 362] width 272 height 13
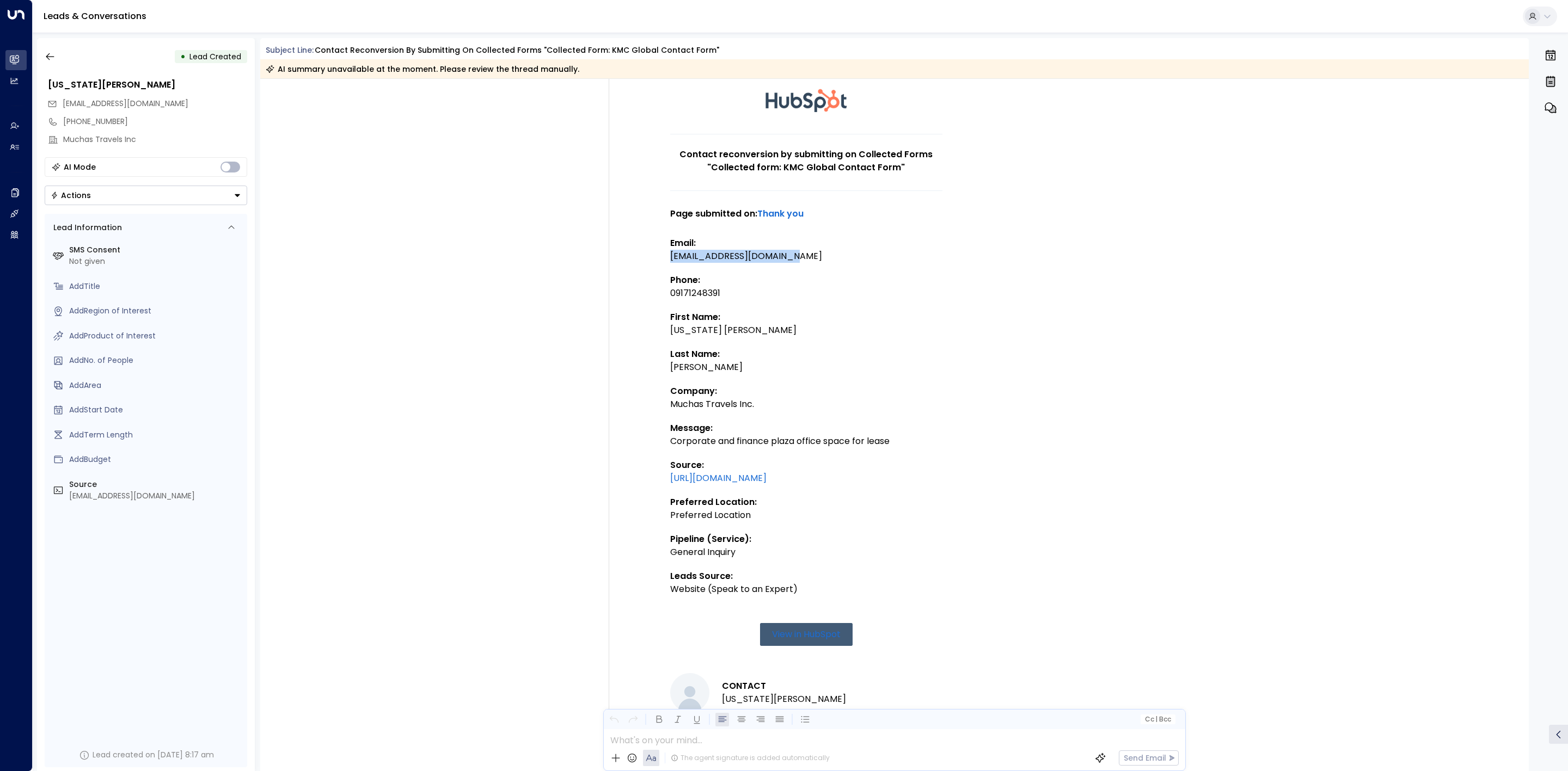
drag, startPoint x: 835, startPoint y: 259, endPoint x: 670, endPoint y: 255, distance: 165.0
click at [670, 255] on div "[EMAIL_ADDRESS][DOMAIN_NAME]" at bounding box center [806, 257] width 272 height 13
copy div "[EMAIL_ADDRESS][DOMAIN_NAME]"
click at [976, 407] on td "Contact reconversion by submitting on Collected Forms "Collected form: KMC Glob…" at bounding box center [806, 410] width 381 height 693
click at [1052, 187] on div "Trigger Email • • 08:19 AM • Email Contact reconversion by submitting on Collec…" at bounding box center [897, 507] width 617 height 922
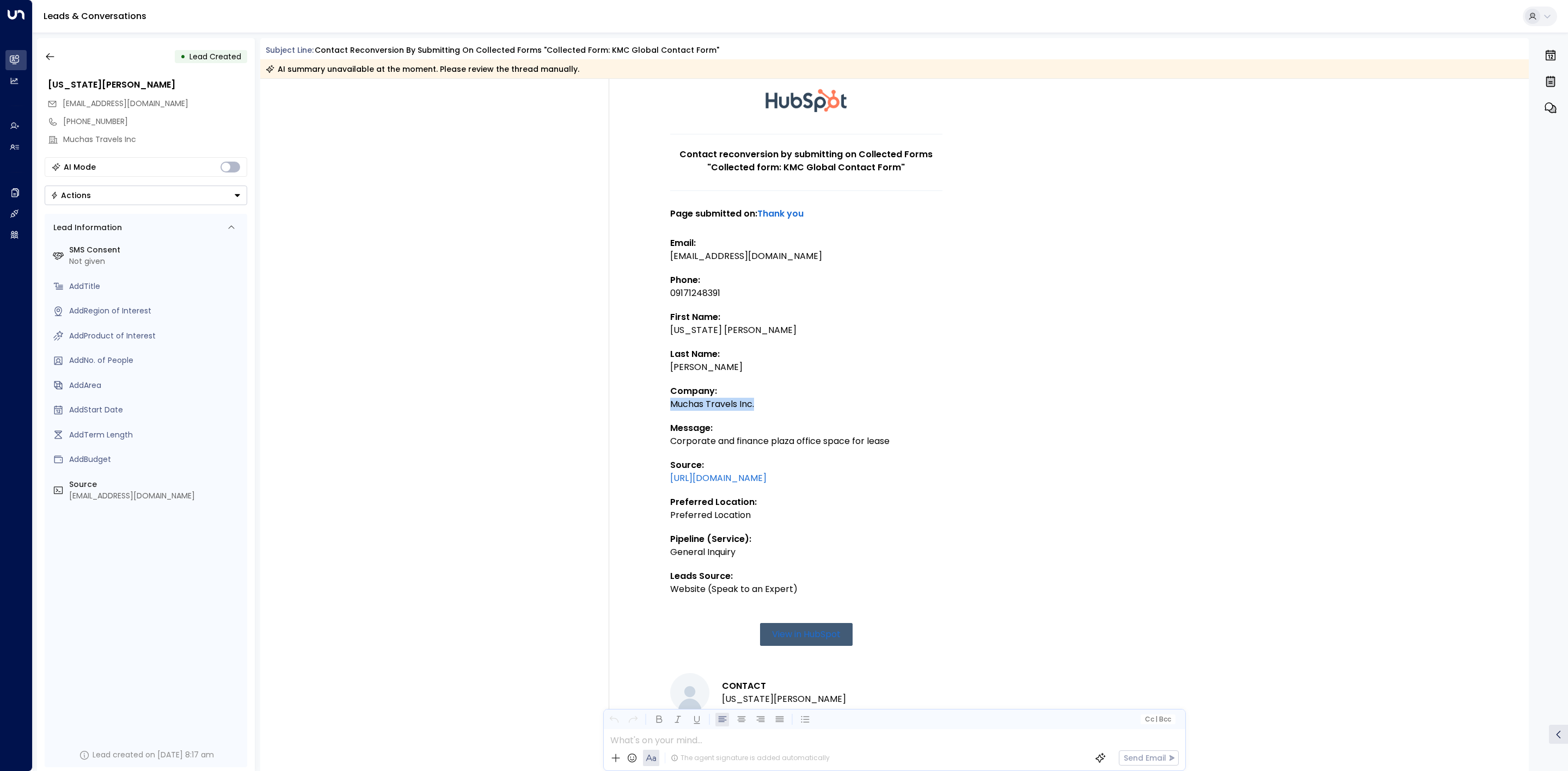
drag, startPoint x: 811, startPoint y: 406, endPoint x: 670, endPoint y: 402, distance: 141.1
click at [670, 402] on div "Muchas Travels Inc." at bounding box center [806, 404] width 272 height 13
copy div "Muchas Travels Inc."
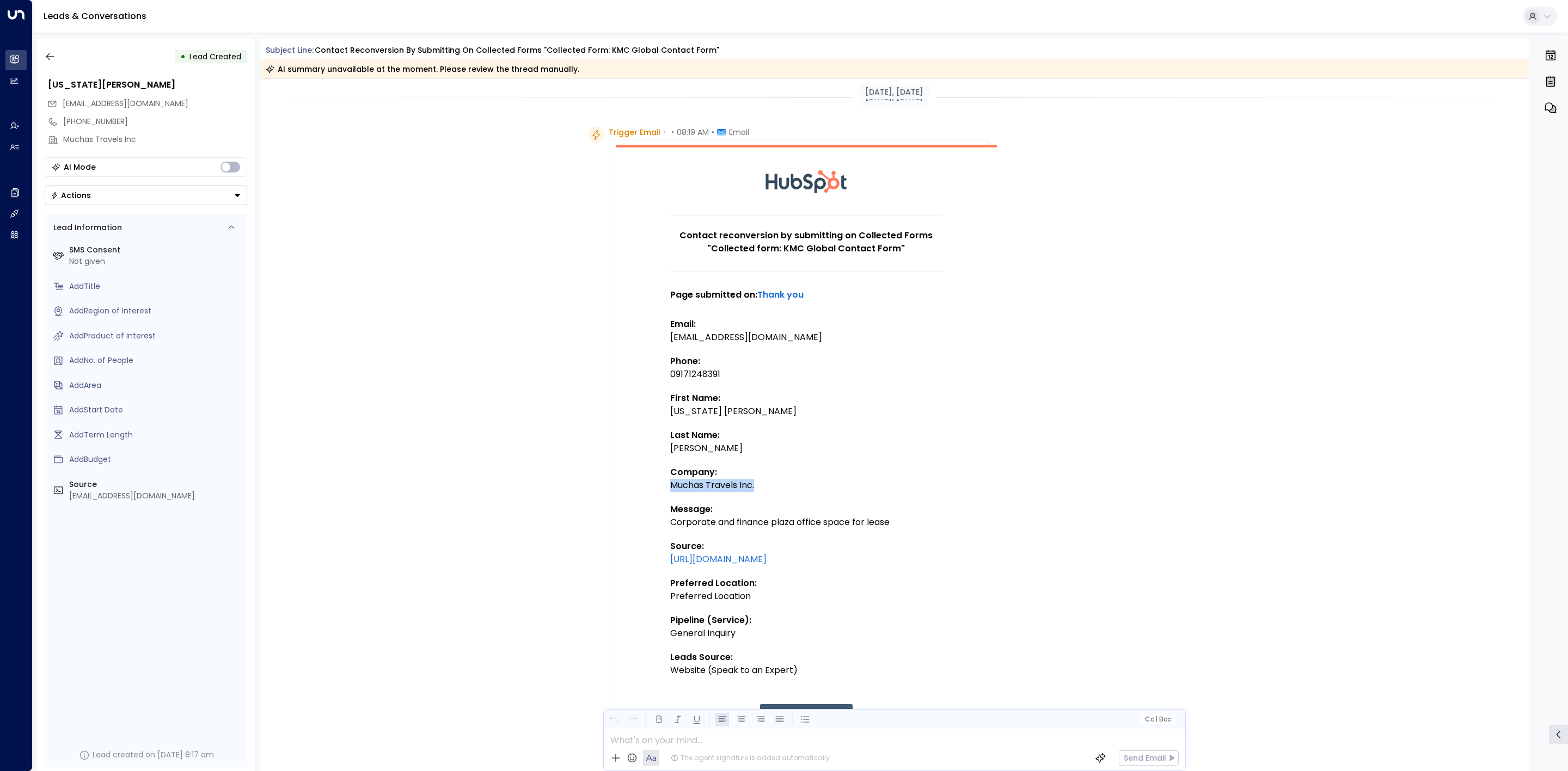
scroll to position [0, 0]
click at [674, 376] on div "09171248391" at bounding box center [806, 375] width 272 height 13
drag, startPoint x: 678, startPoint y: 376, endPoint x: 772, endPoint y: 363, distance: 94.9
click at [772, 363] on p "Phone:" at bounding box center [806, 362] width 272 height 13
drag, startPoint x: 737, startPoint y: 375, endPoint x: 671, endPoint y: 372, distance: 66.1
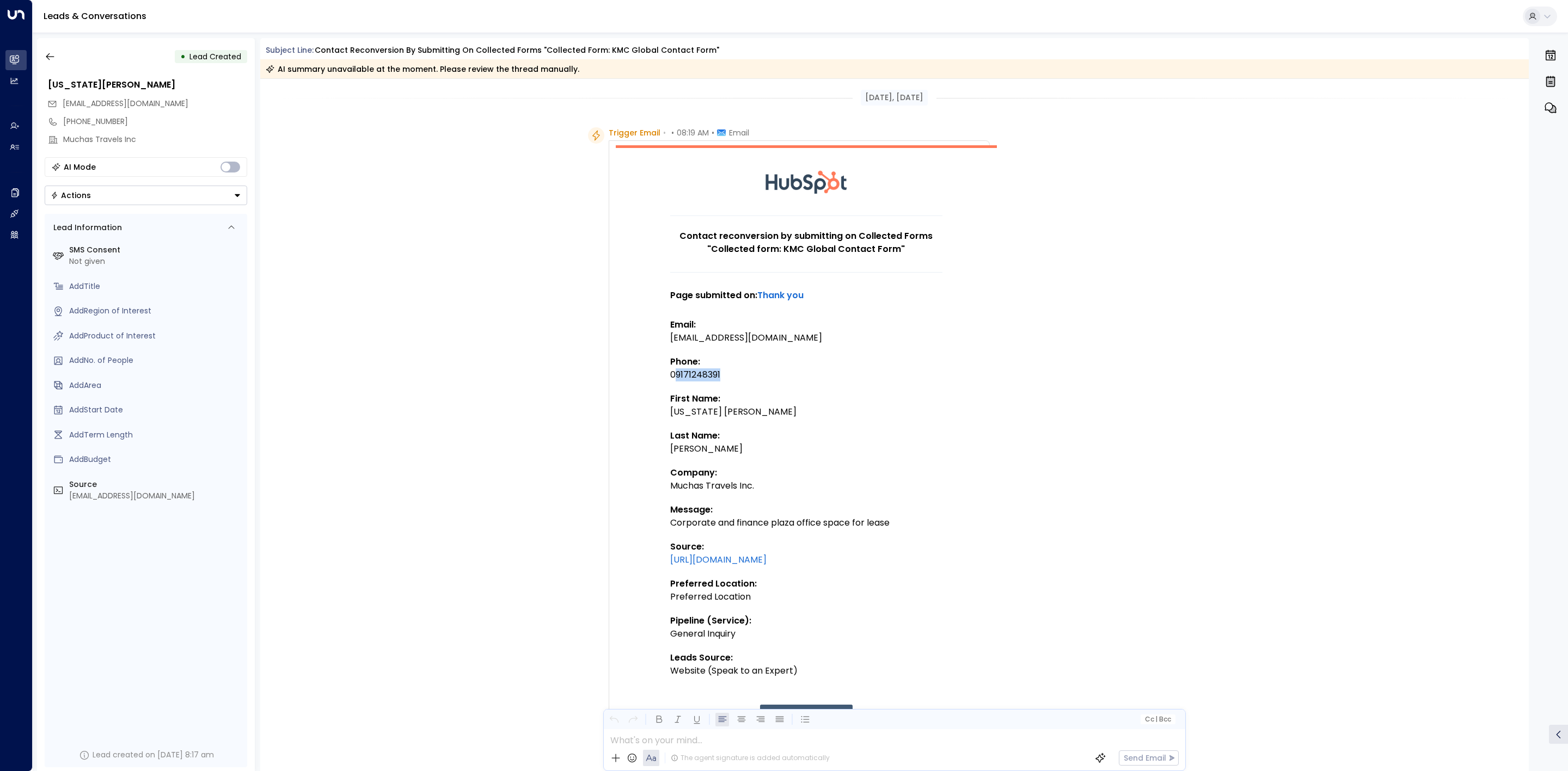
click at [671, 372] on div "09171248391" at bounding box center [806, 375] width 272 height 13
copy div "9171248391"
click at [46, 48] on button "button" at bounding box center [50, 56] width 19 height 19
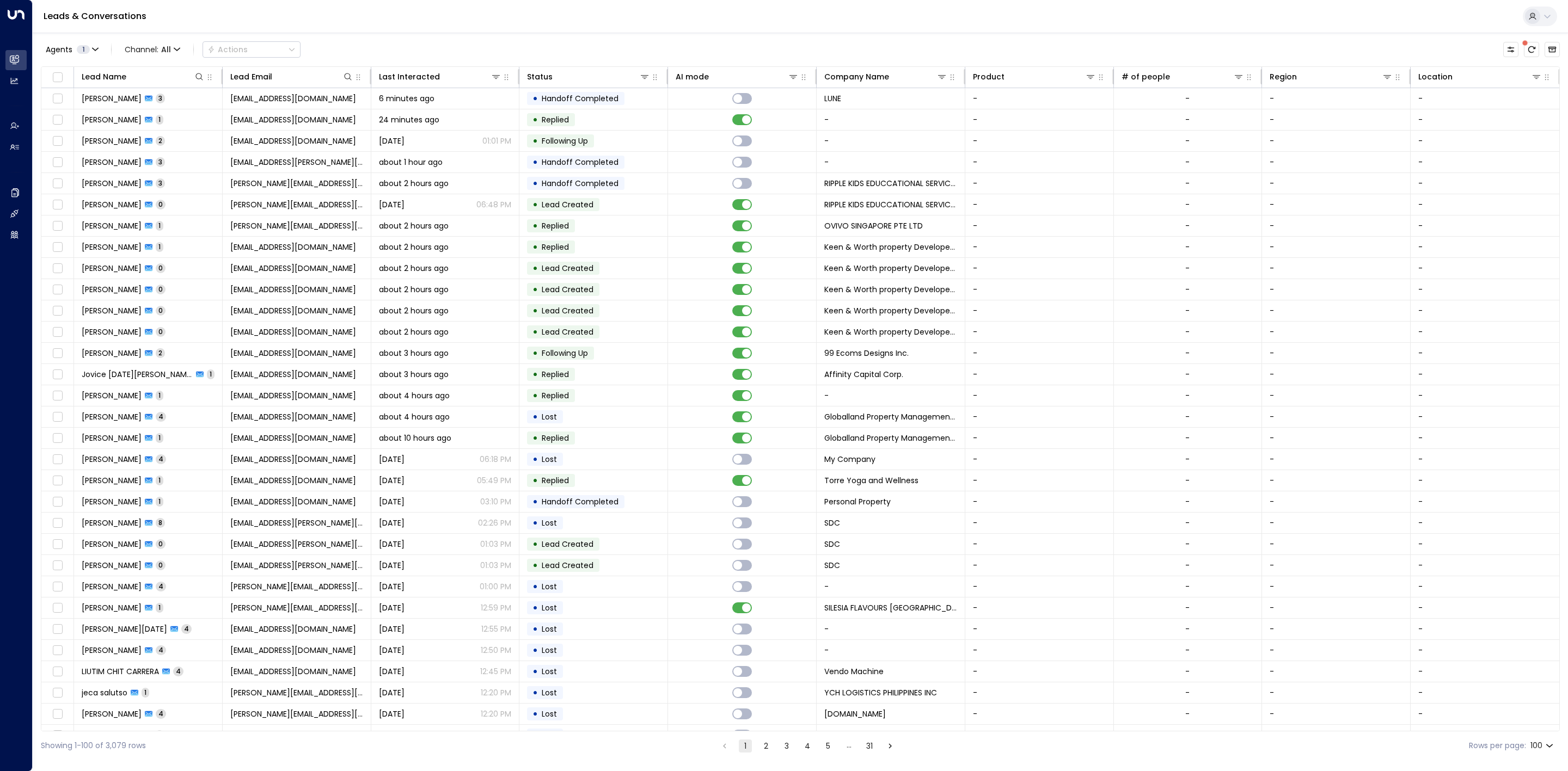
scroll to position [1076, 0]
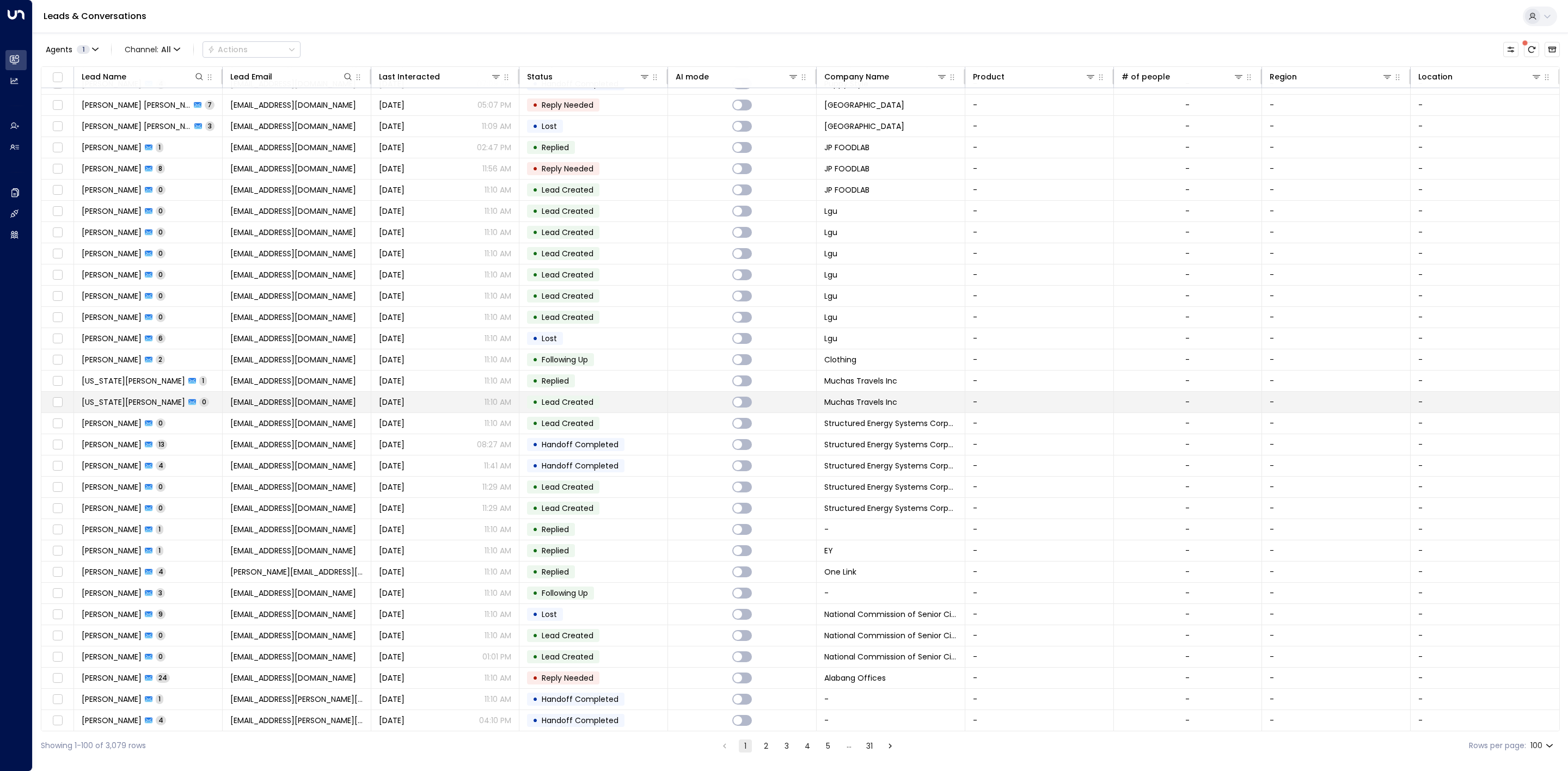
click at [509, 407] on p "11:10 AM" at bounding box center [498, 403] width 27 height 11
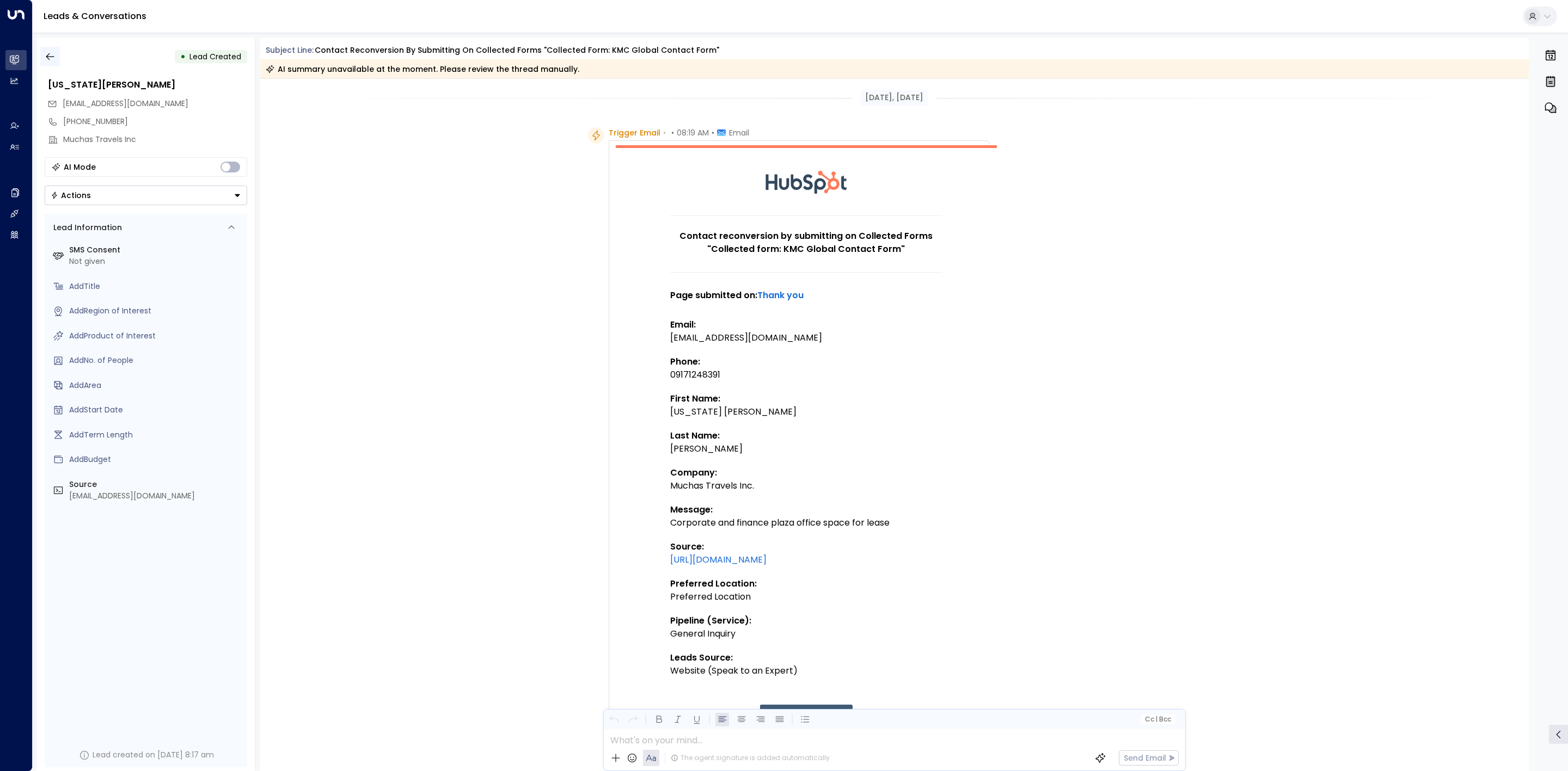
click at [53, 54] on icon "button" at bounding box center [50, 56] width 11 height 11
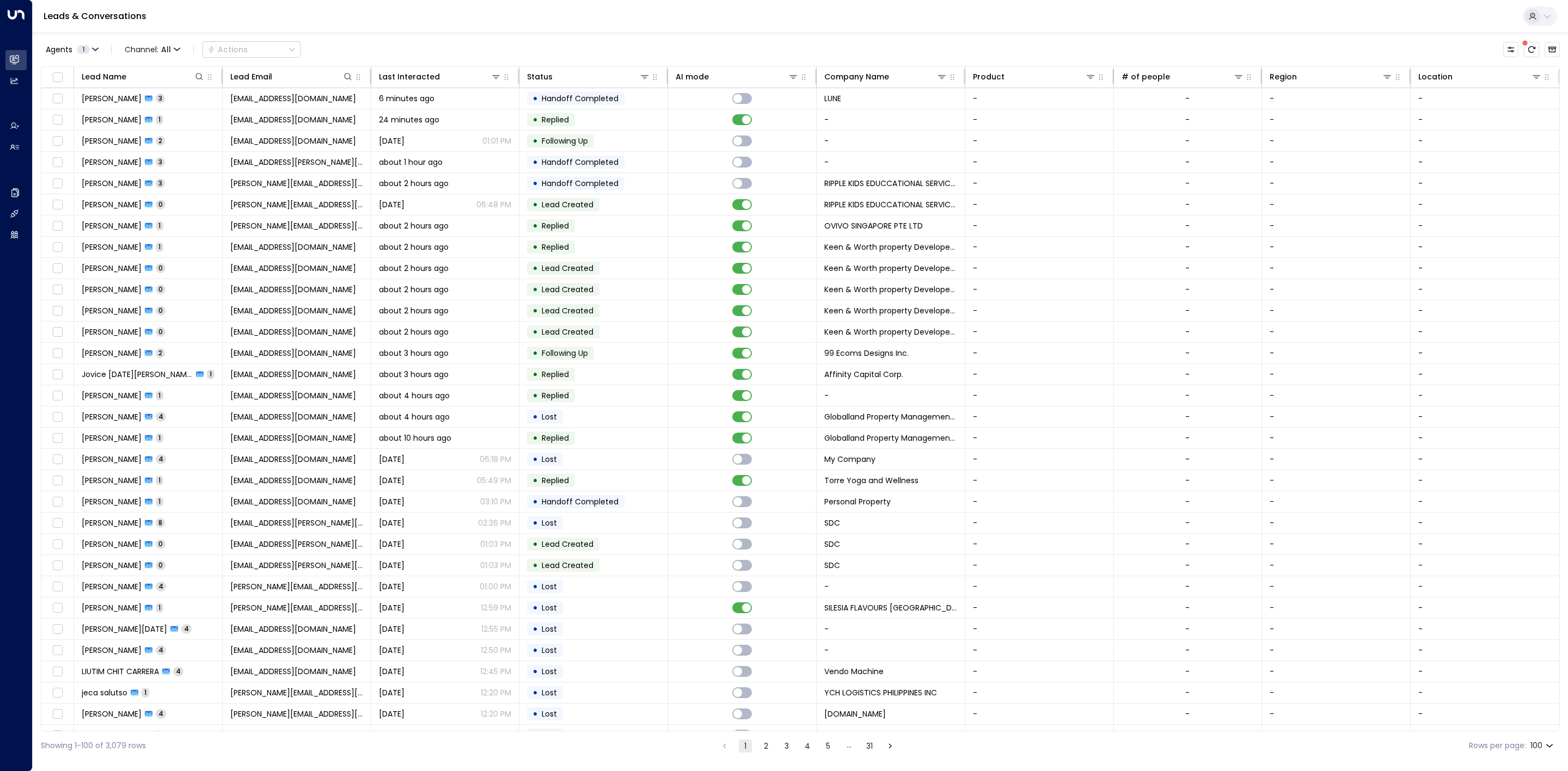
scroll to position [1076, 0]
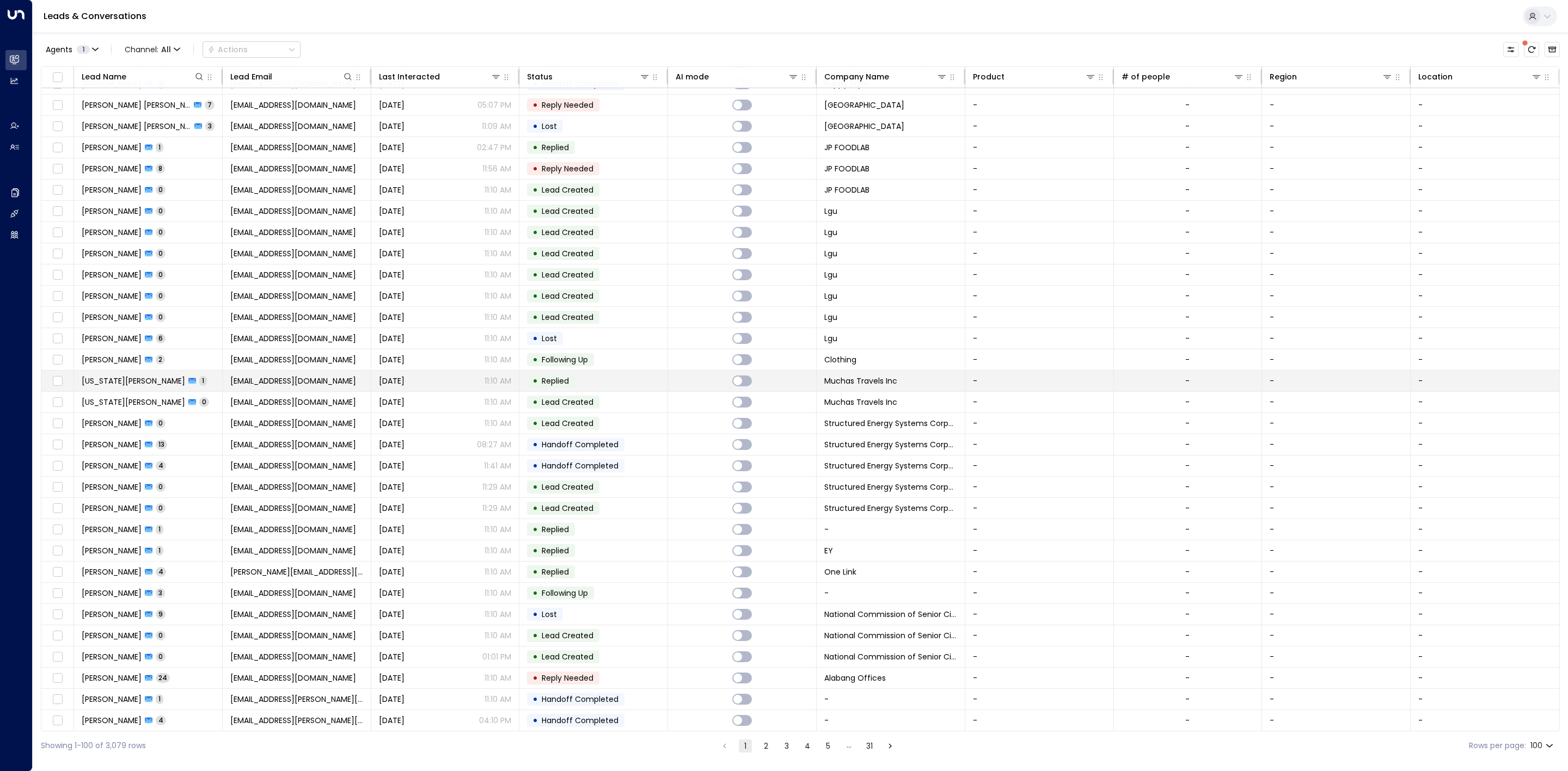
click at [596, 392] on td "• Replied" at bounding box center [593, 380] width 149 height 20
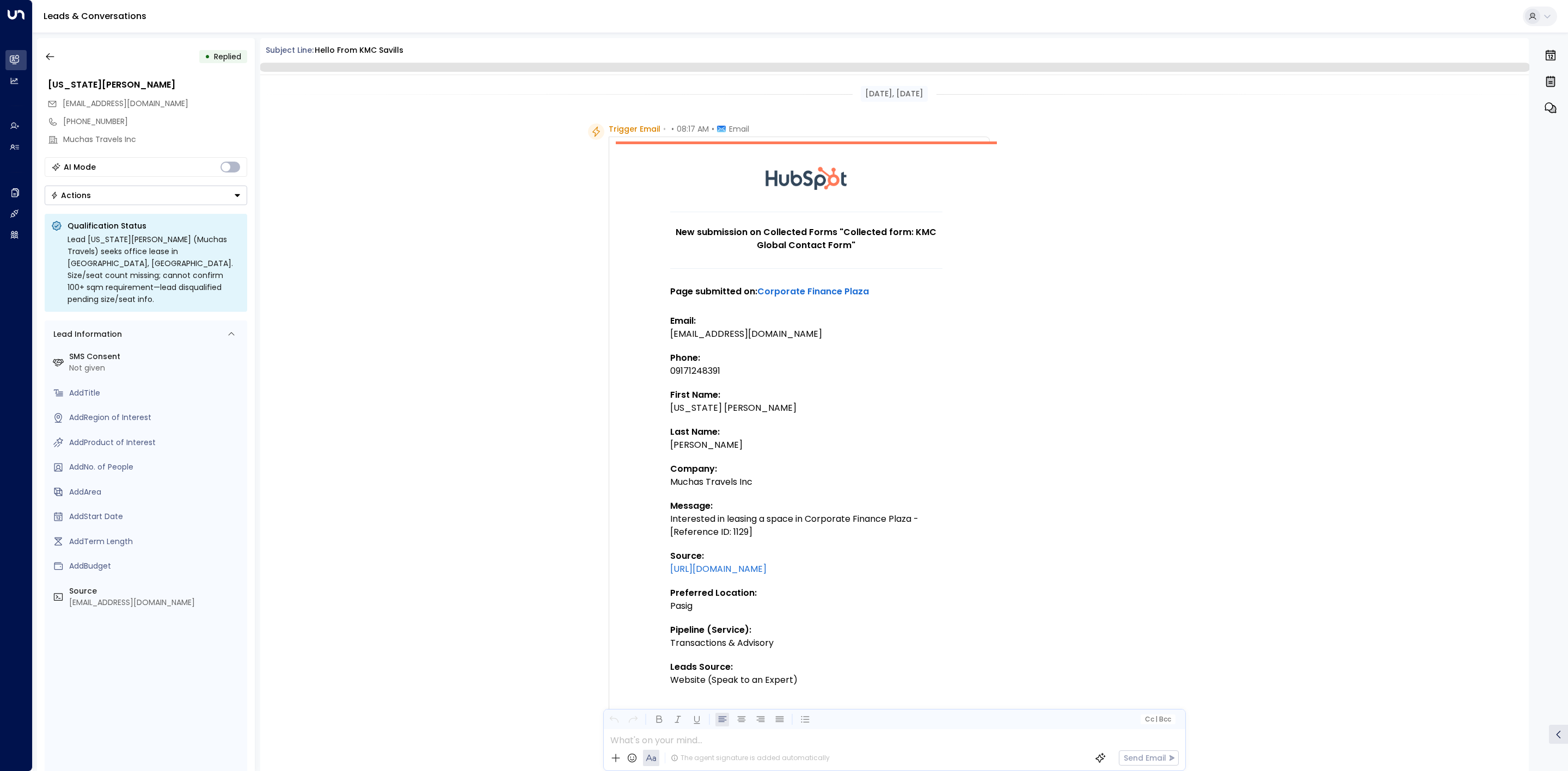
scroll to position [142, 0]
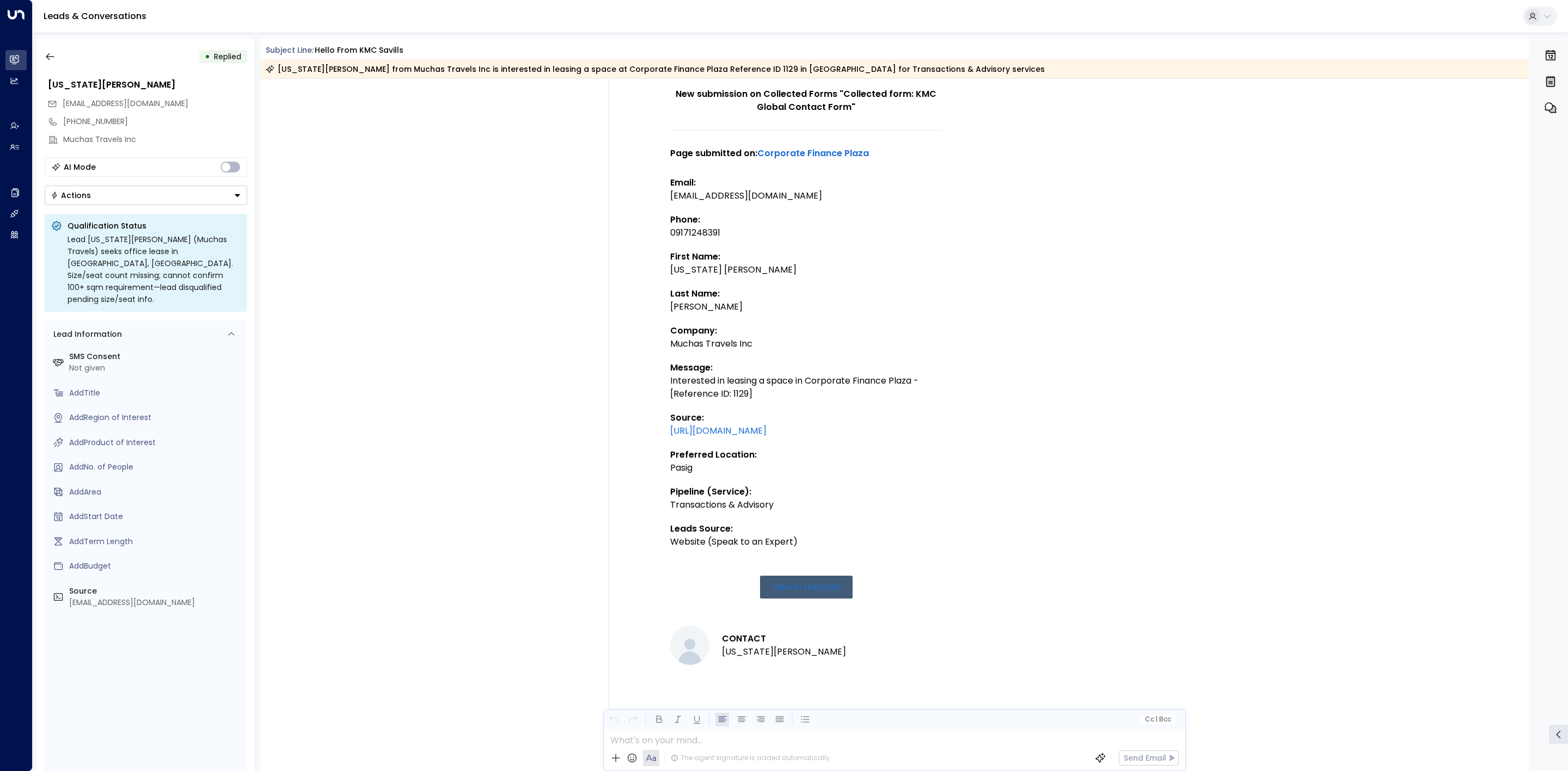
click at [72, 53] on div "• Replied" at bounding box center [145, 56] width 202 height 19
click at [54, 51] on icon "button" at bounding box center [50, 56] width 11 height 11
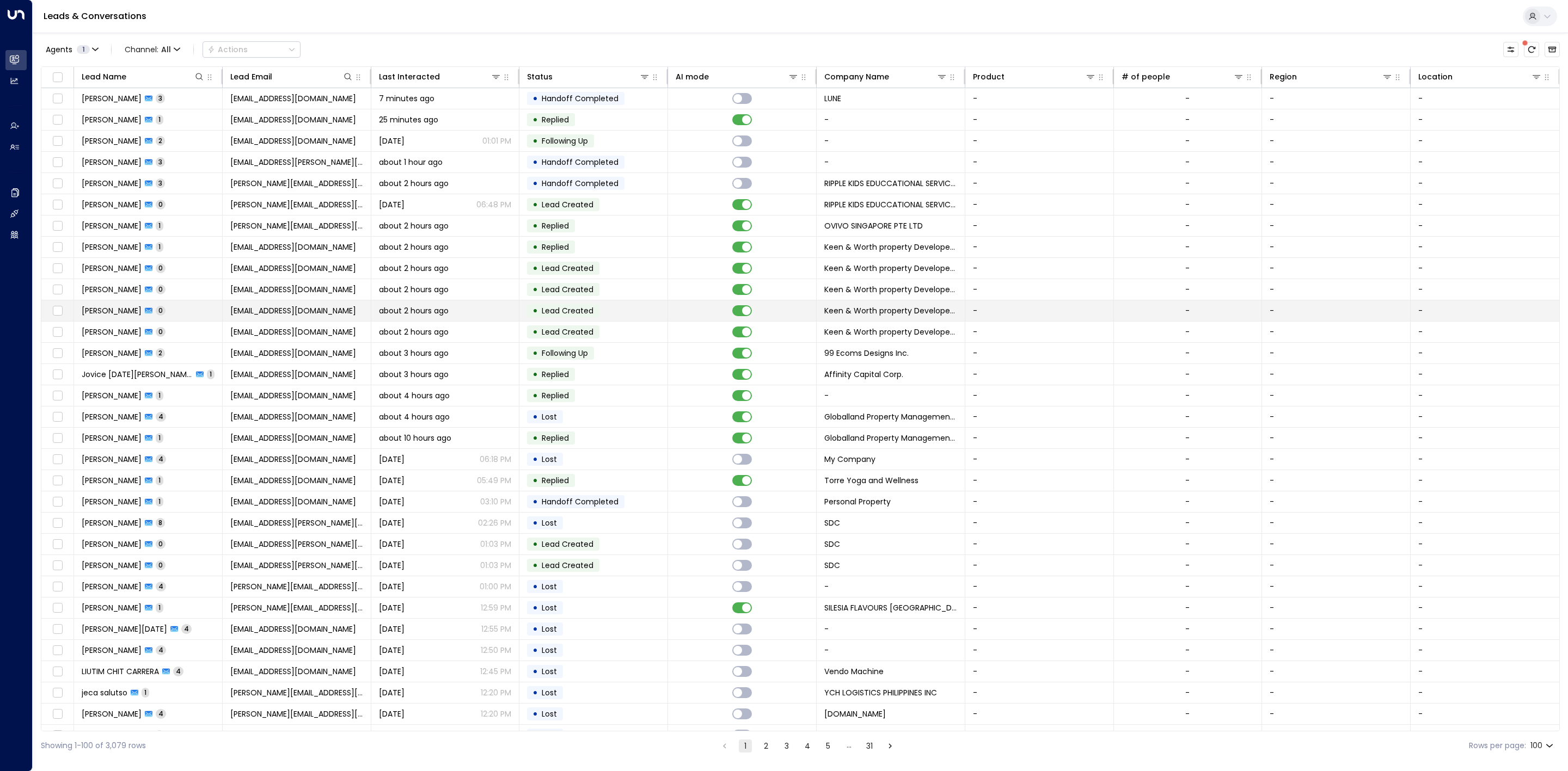
scroll to position [1506, 0]
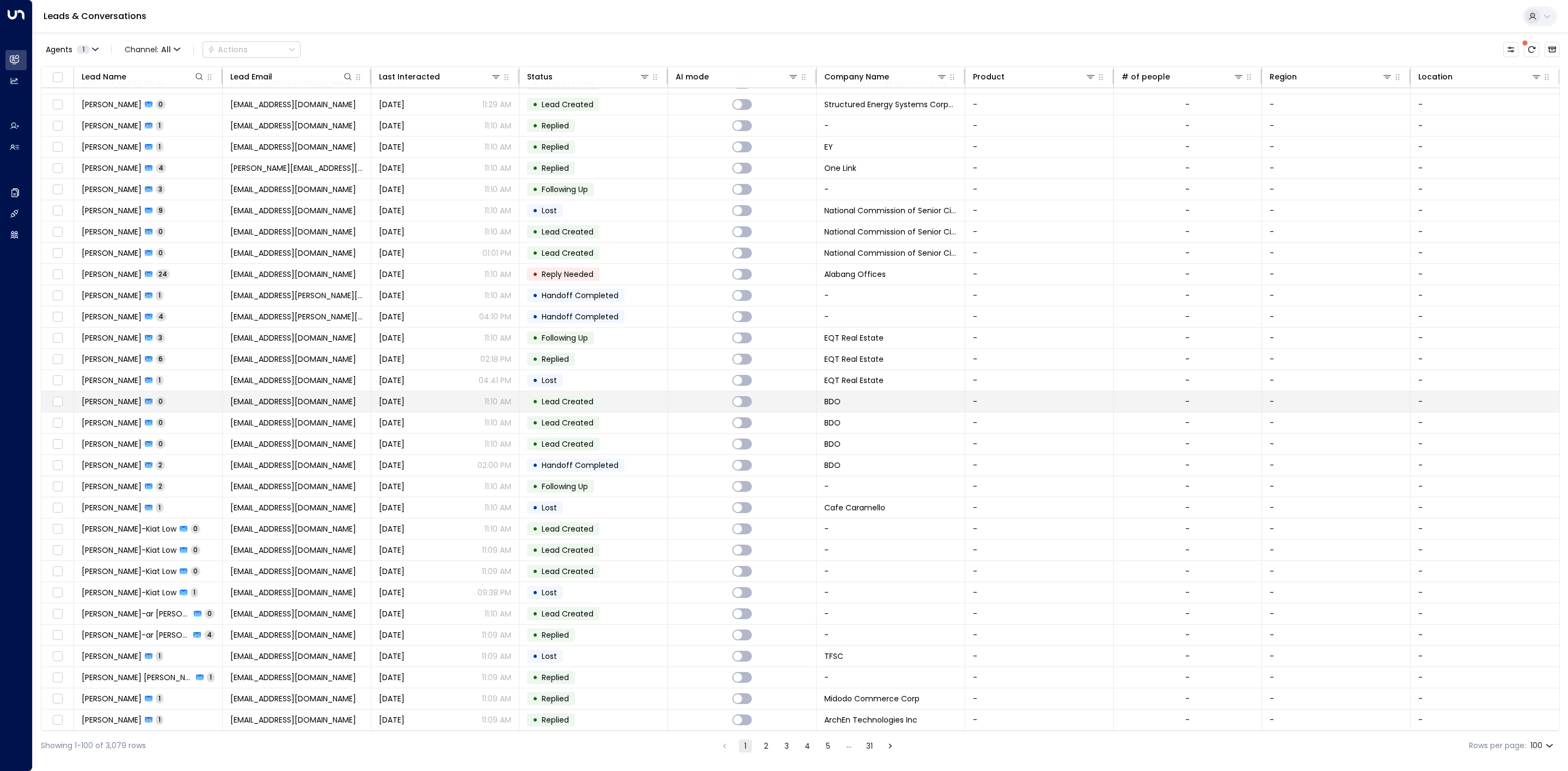
click at [567, 403] on span "Lead Created" at bounding box center [567, 402] width 59 height 11
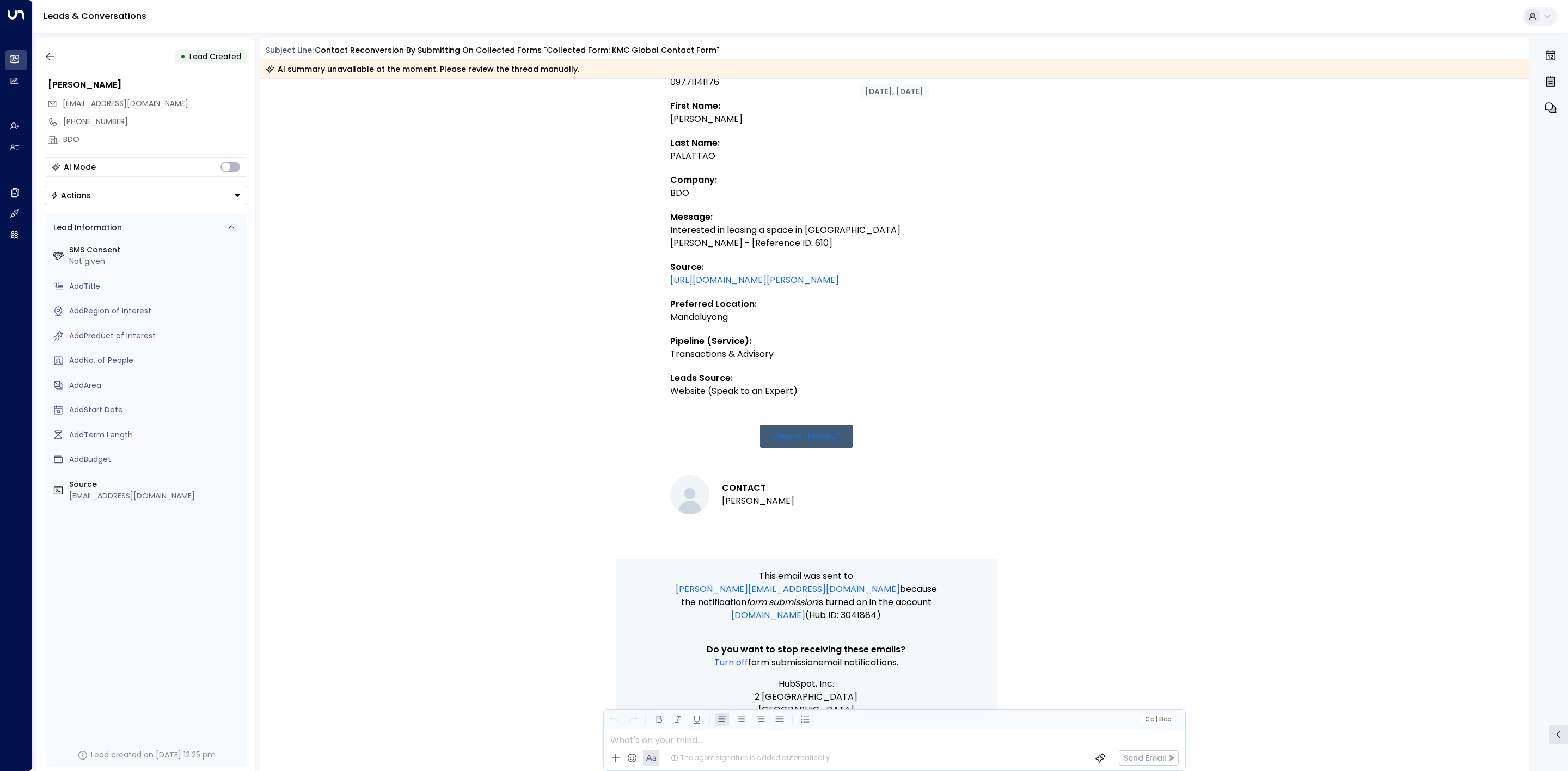
scroll to position [389, 0]
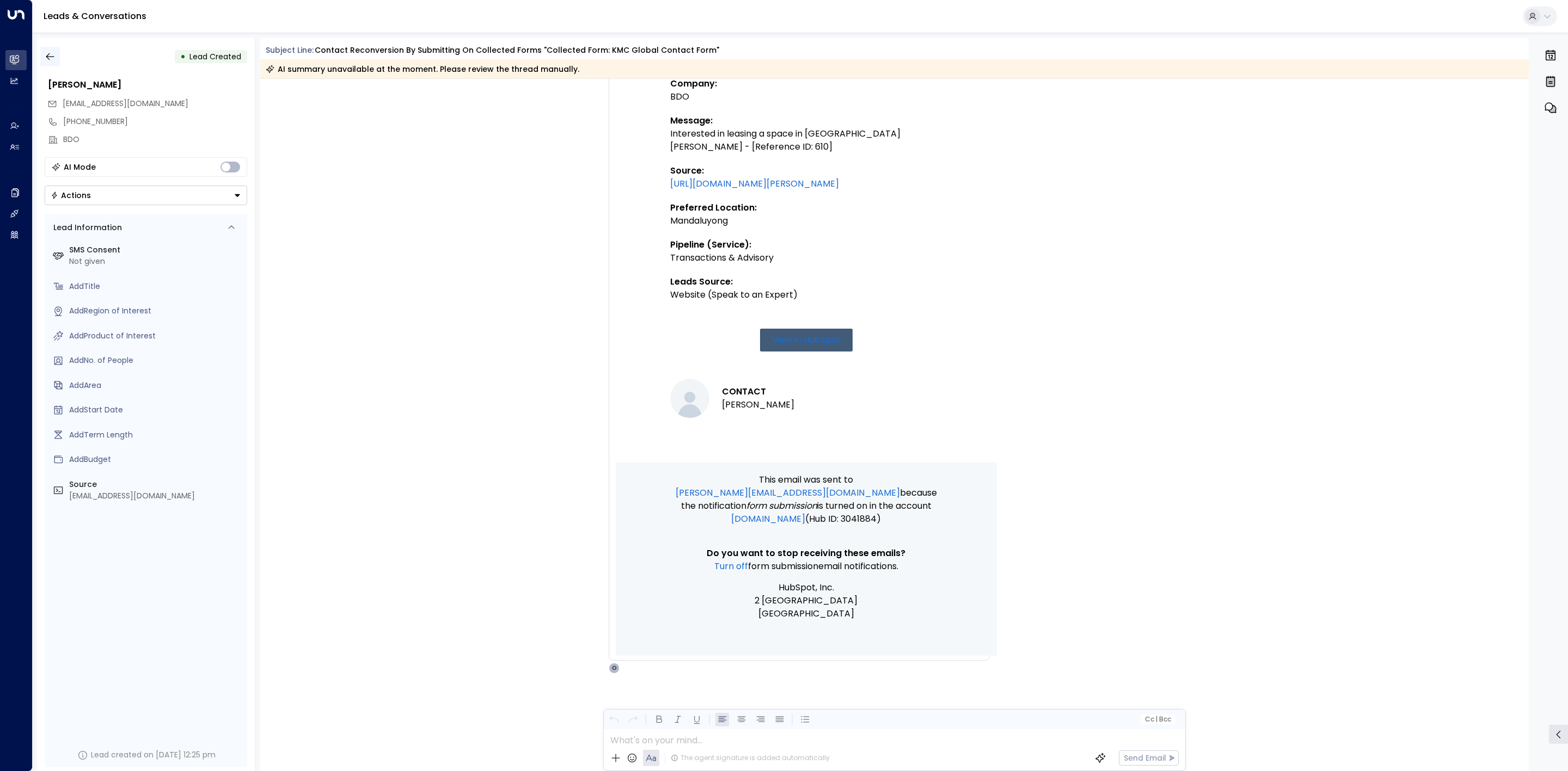
click at [50, 51] on icon "button" at bounding box center [50, 56] width 11 height 11
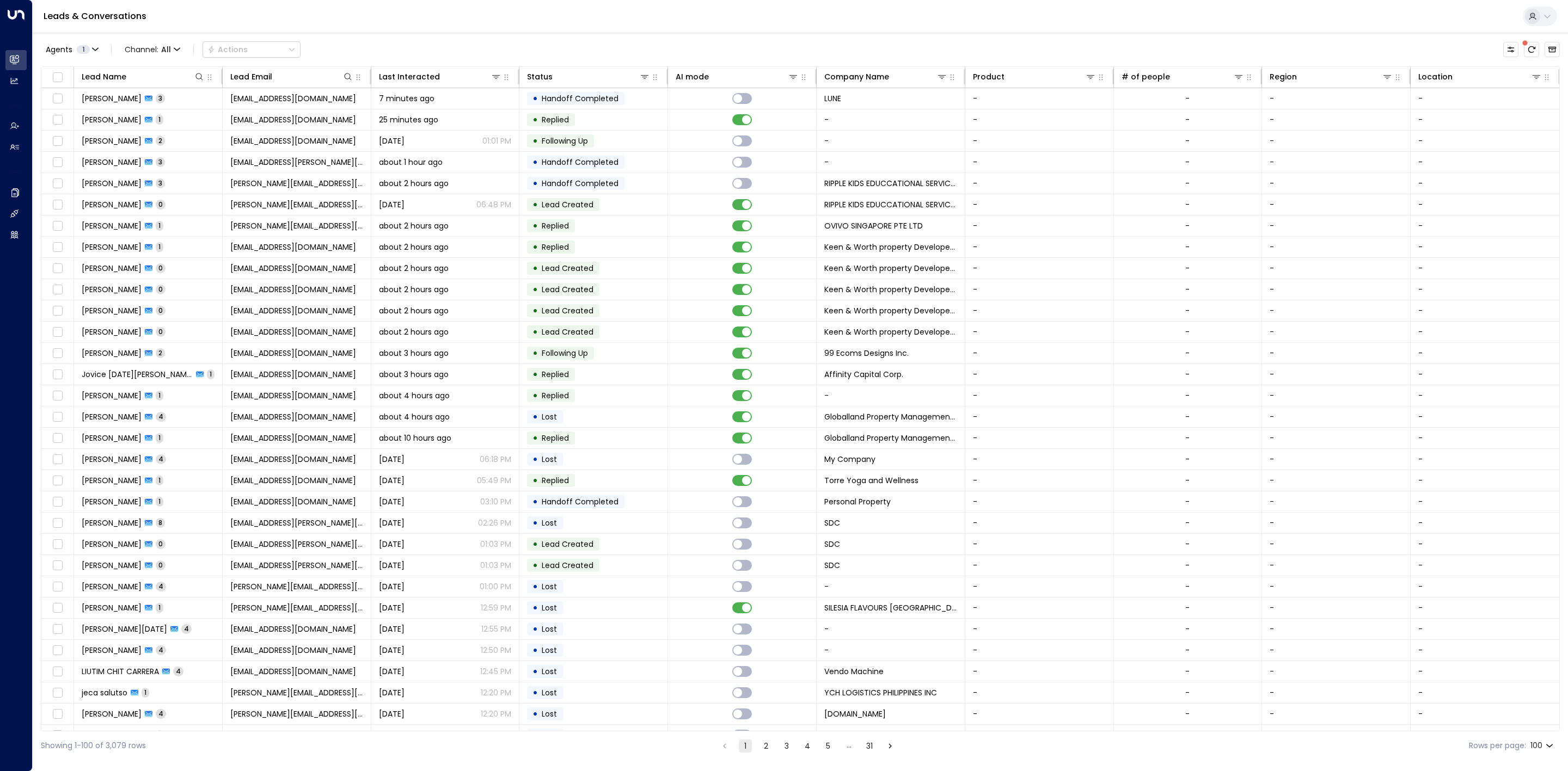
scroll to position [1506, 0]
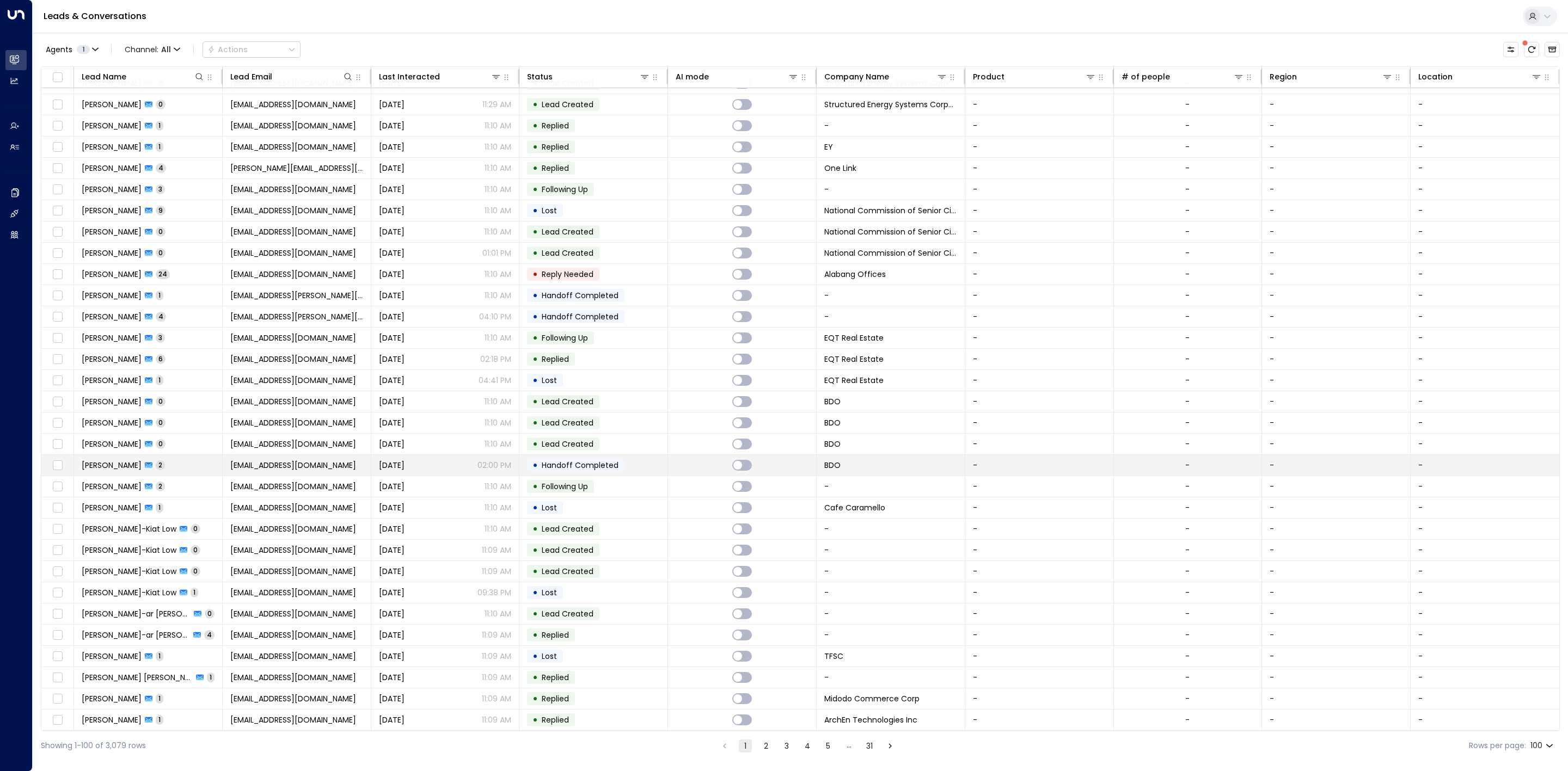
click at [567, 460] on span "Handoff Completed" at bounding box center [580, 465] width 77 height 11
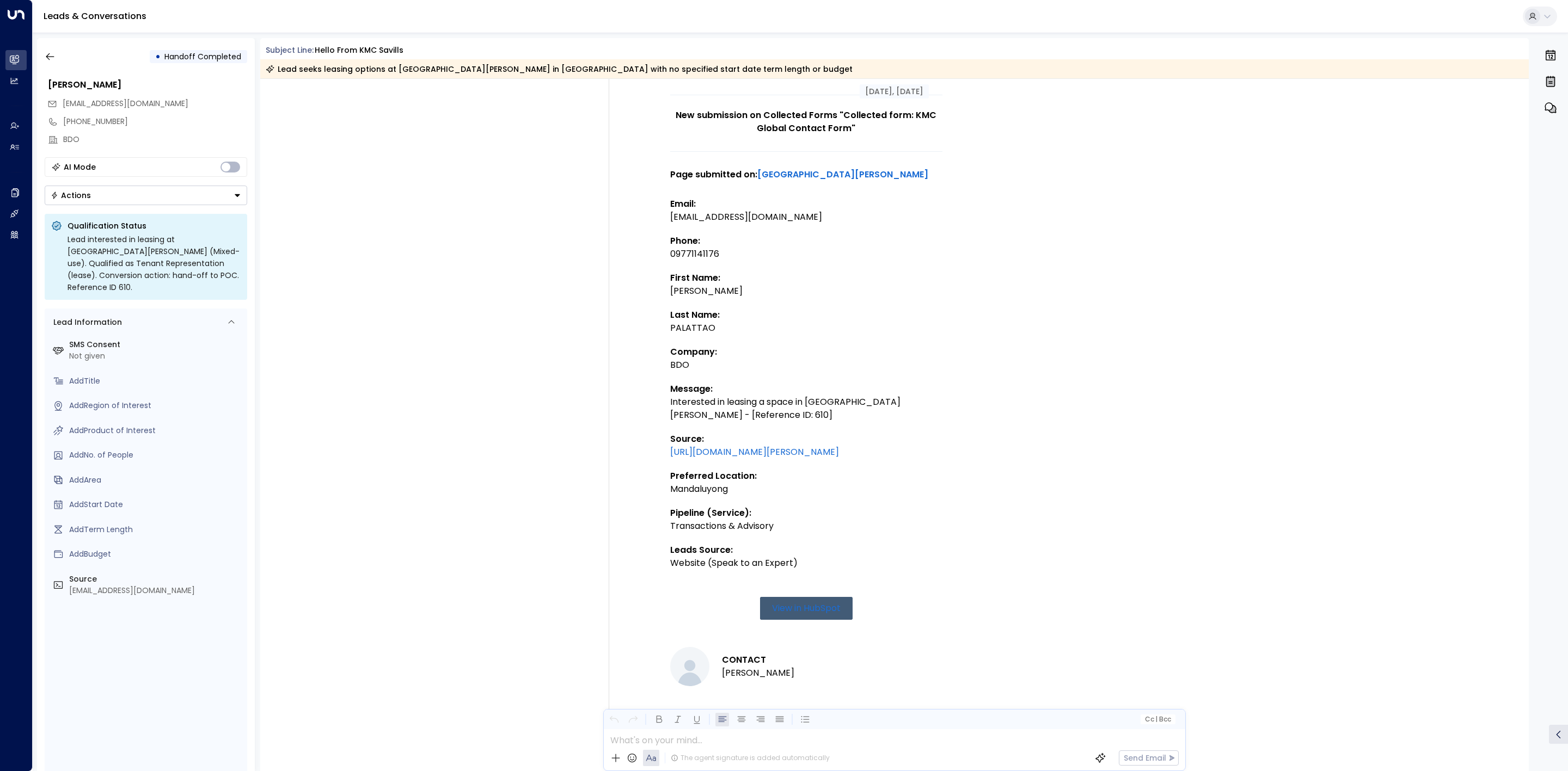
scroll to position [69, 0]
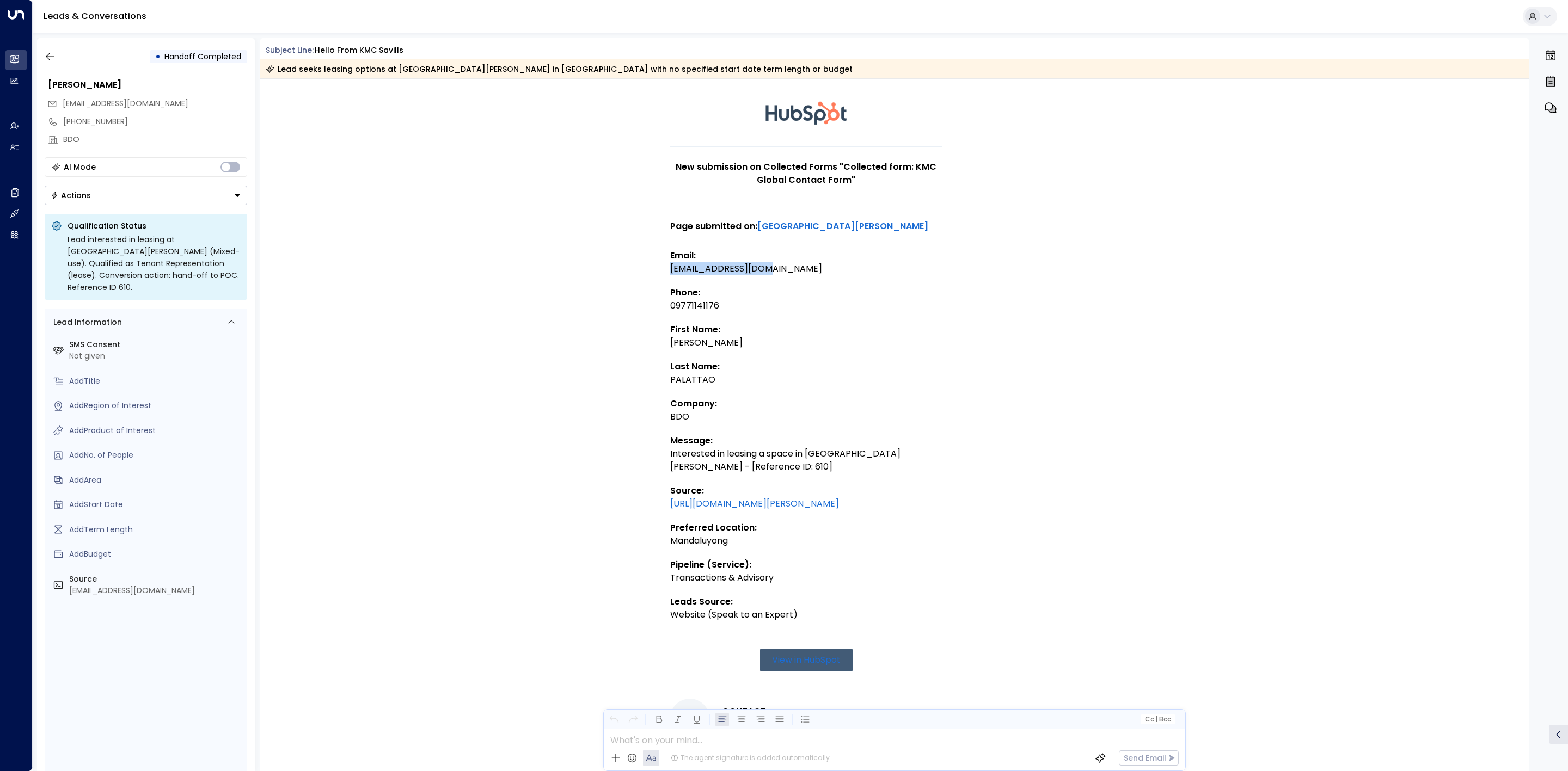
drag, startPoint x: 796, startPoint y: 269, endPoint x: 673, endPoint y: 268, distance: 123.0
click at [673, 268] on div "[EMAIL_ADDRESS][DOMAIN_NAME]" at bounding box center [806, 269] width 272 height 13
drag, startPoint x: 828, startPoint y: 307, endPoint x: 803, endPoint y: 290, distance: 30.2
click at [826, 306] on div "09771141176" at bounding box center [806, 306] width 272 height 13
drag, startPoint x: 776, startPoint y: 263, endPoint x: 670, endPoint y: 267, distance: 106.1
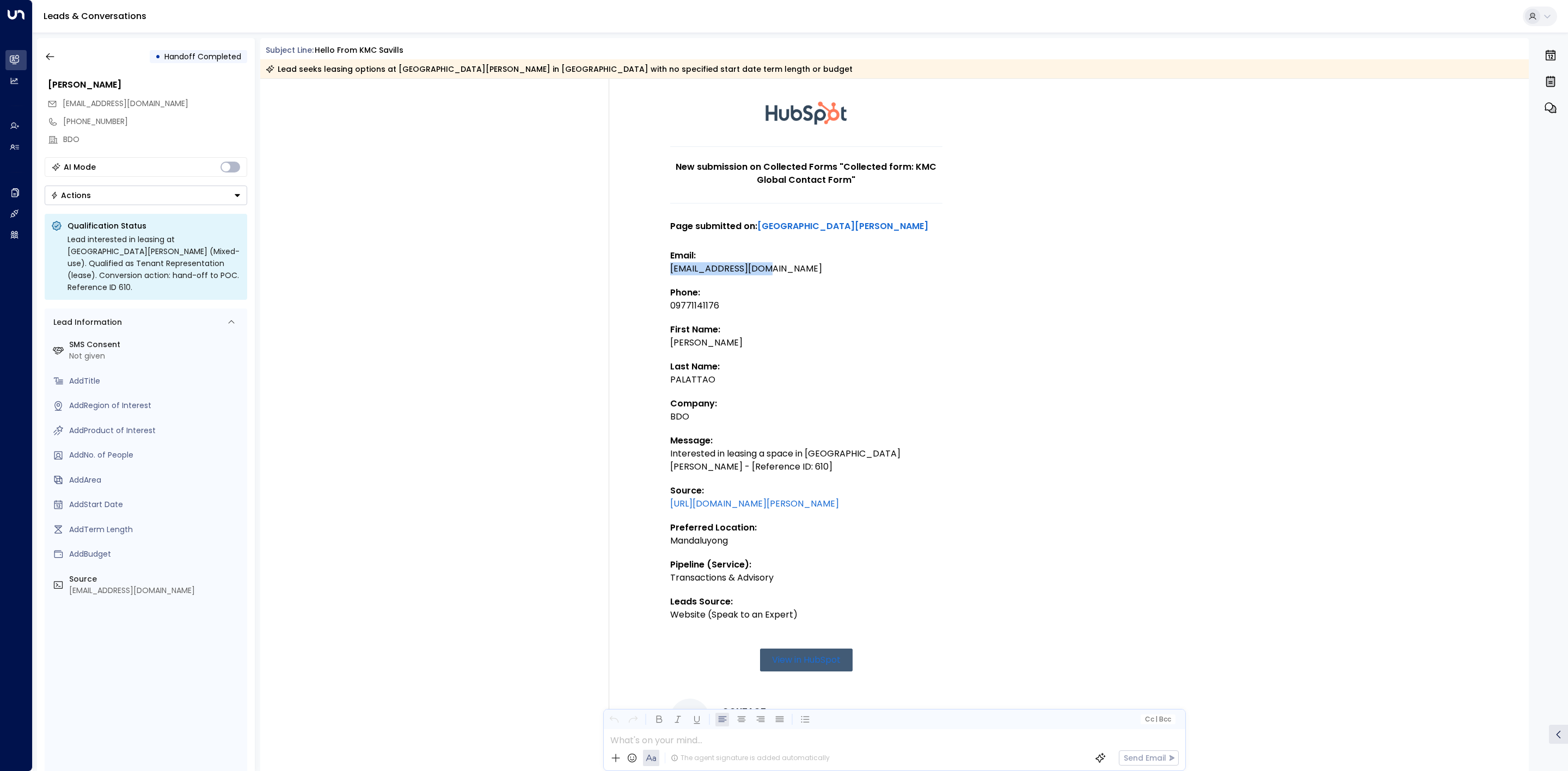
click at [670, 267] on div "[EMAIL_ADDRESS][DOMAIN_NAME]" at bounding box center [806, 269] width 272 height 13
copy div "[EMAIL_ADDRESS][DOMAIN_NAME]"
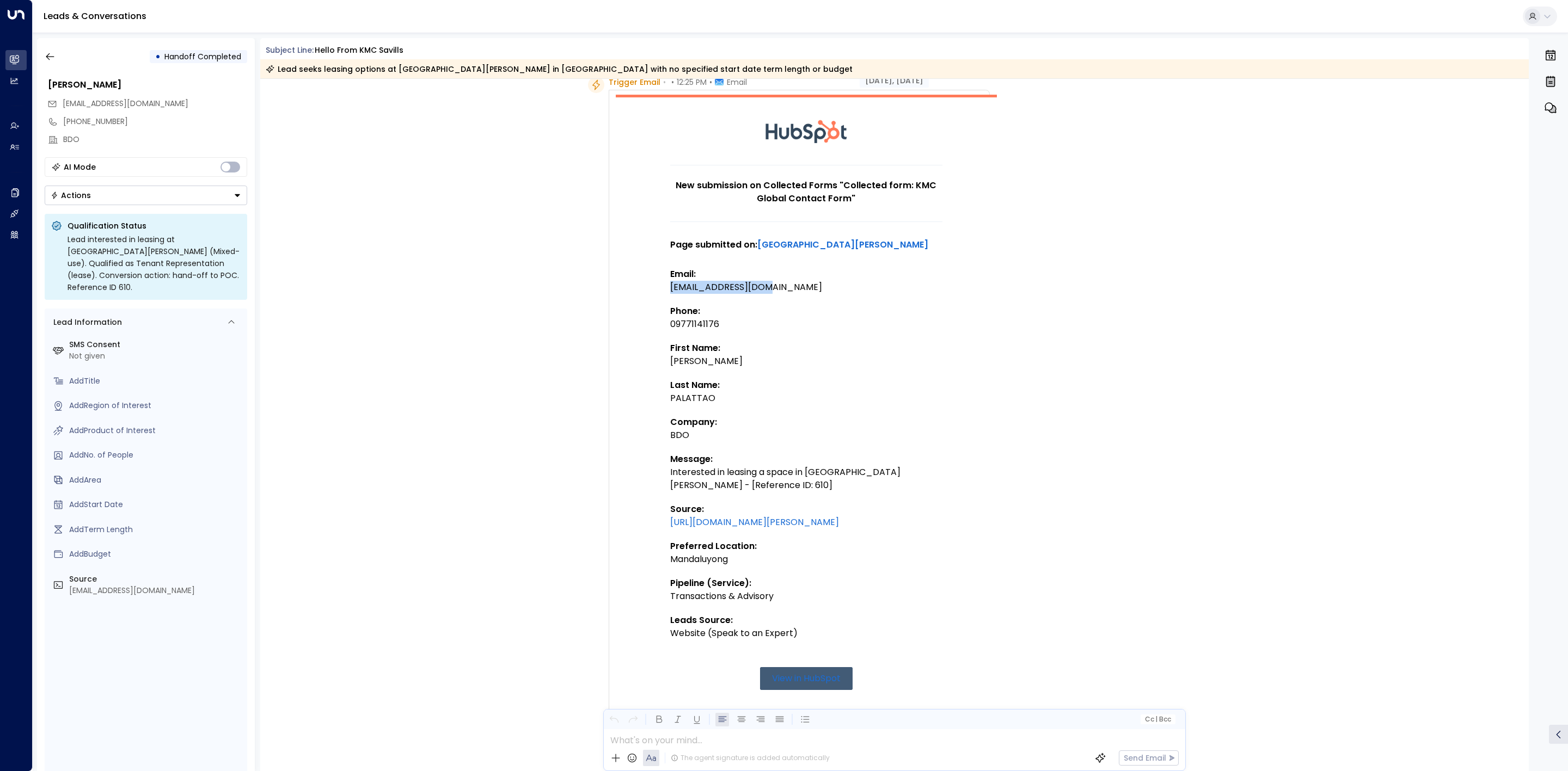
scroll to position [0, 0]
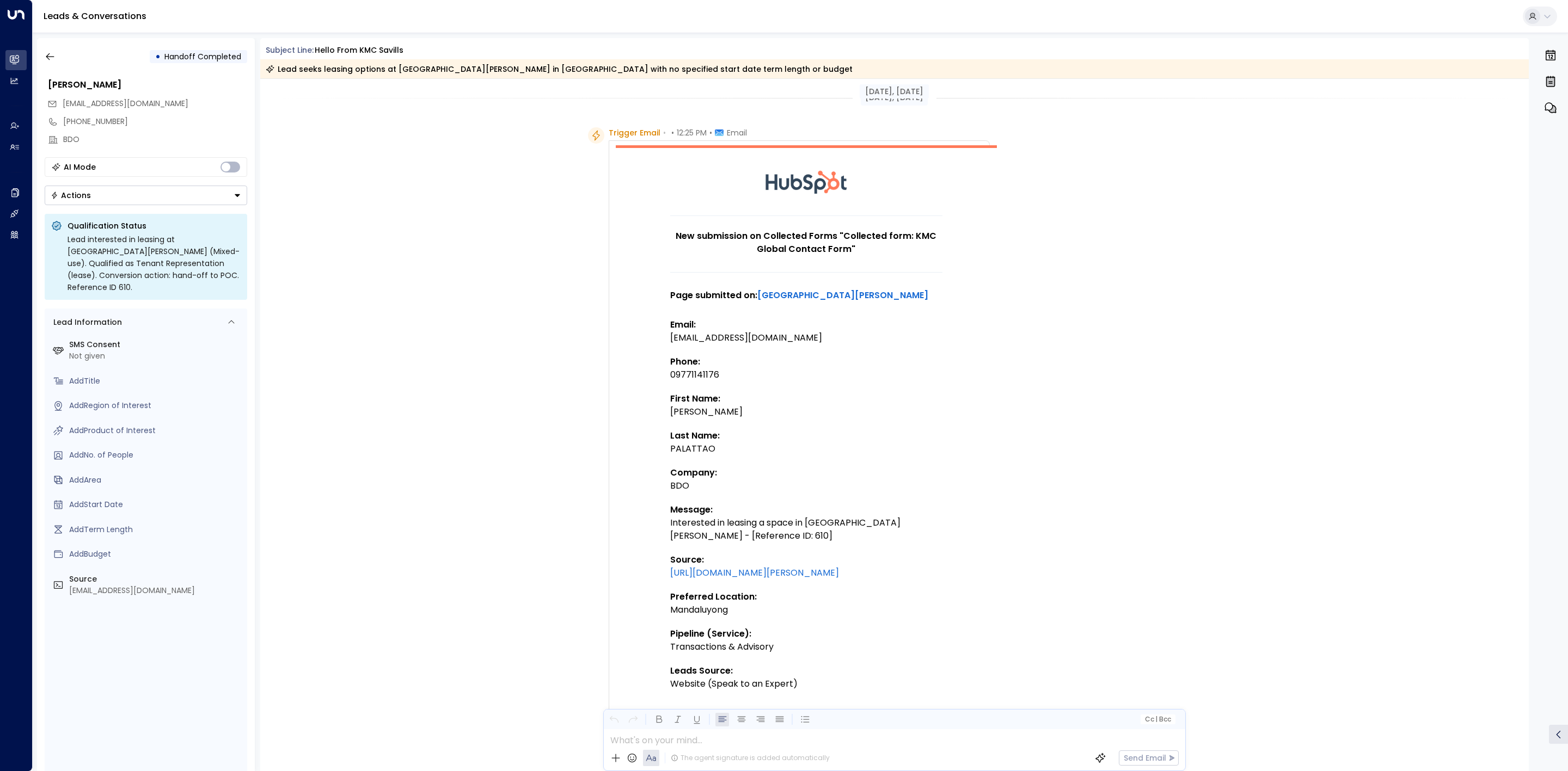
click at [1002, 490] on div "Trigger Email • • 12:25 PM • Email New submission on Collected Forms "Collected…" at bounding box center [897, 595] width 617 height 935
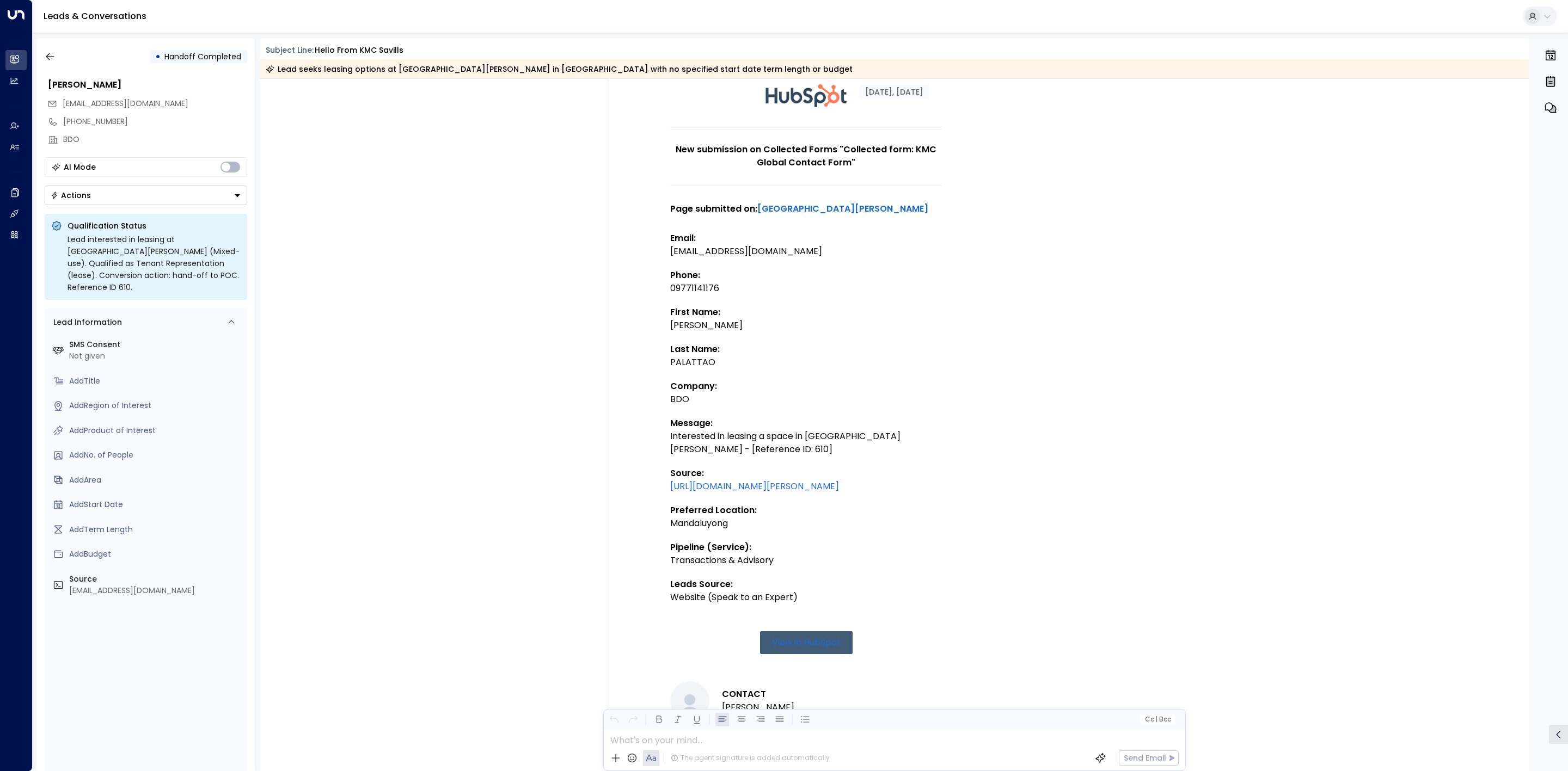
scroll to position [81, 0]
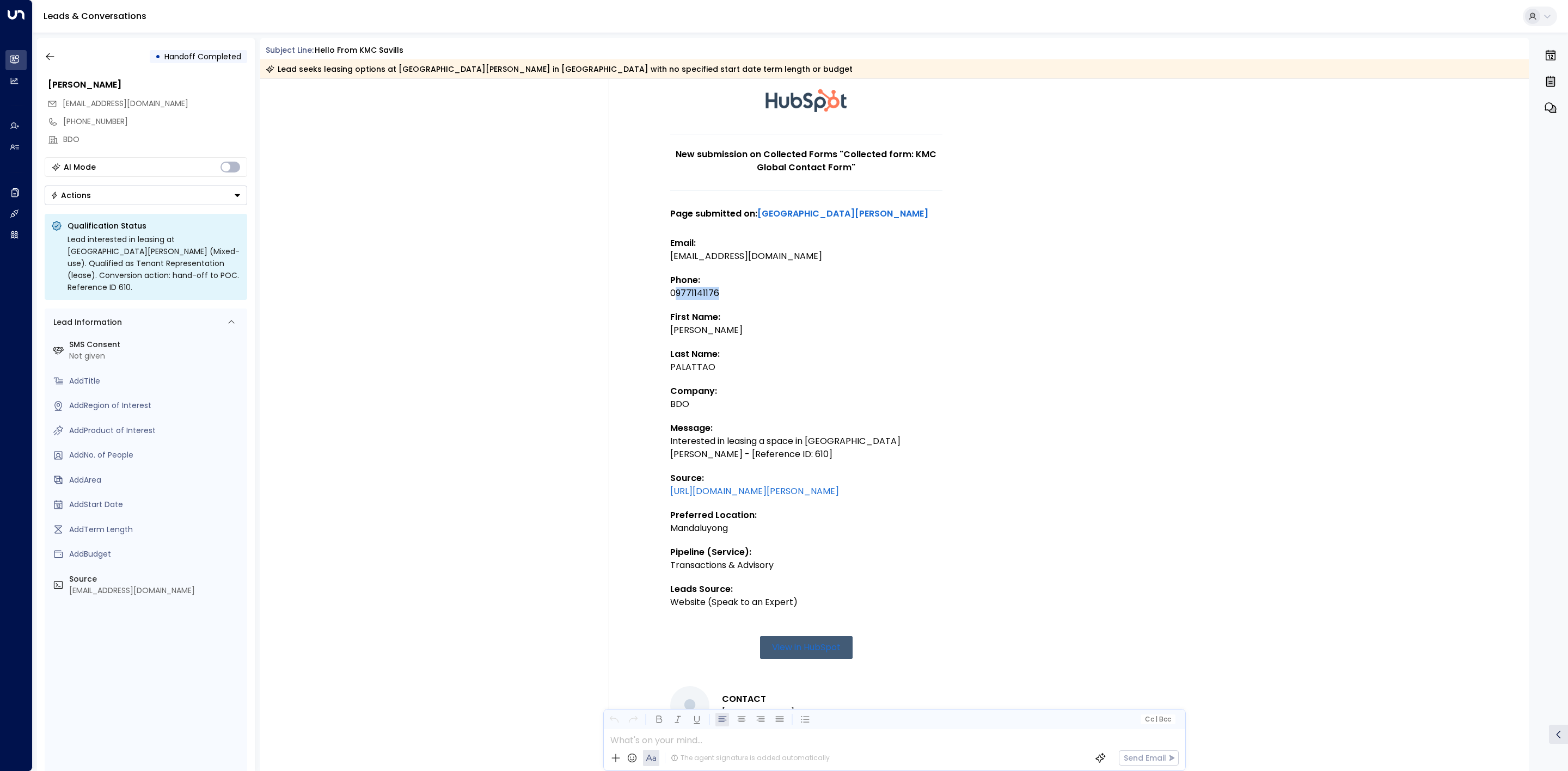
drag, startPoint x: 747, startPoint y: 295, endPoint x: 671, endPoint y: 293, distance: 76.0
click at [671, 293] on div "09771141176" at bounding box center [806, 294] width 272 height 13
copy div "9771141176"
